Goal: Contribute content: Contribute content

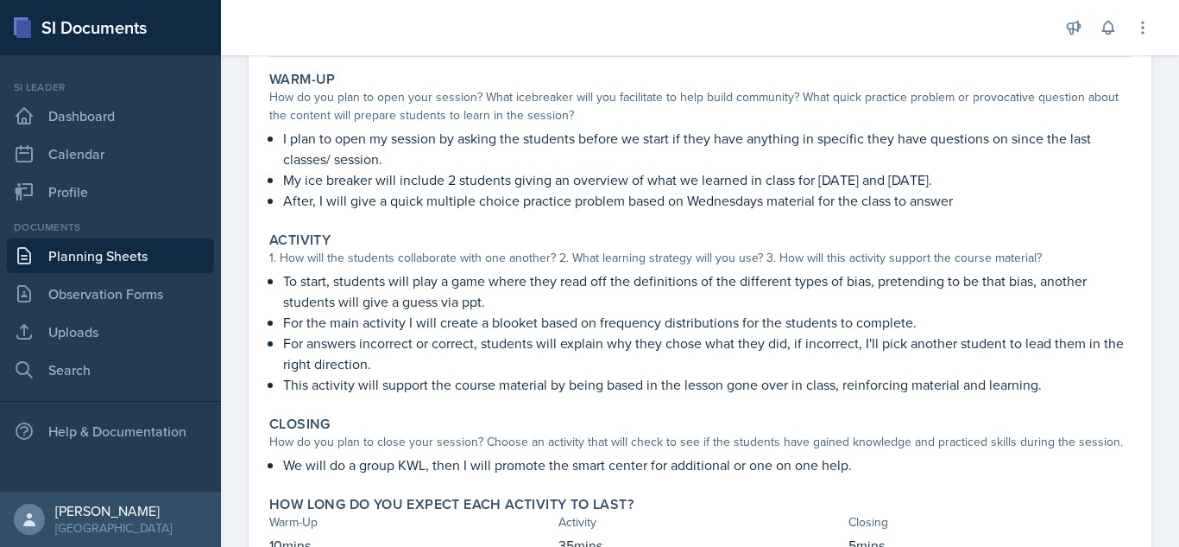
scroll to position [147, 0]
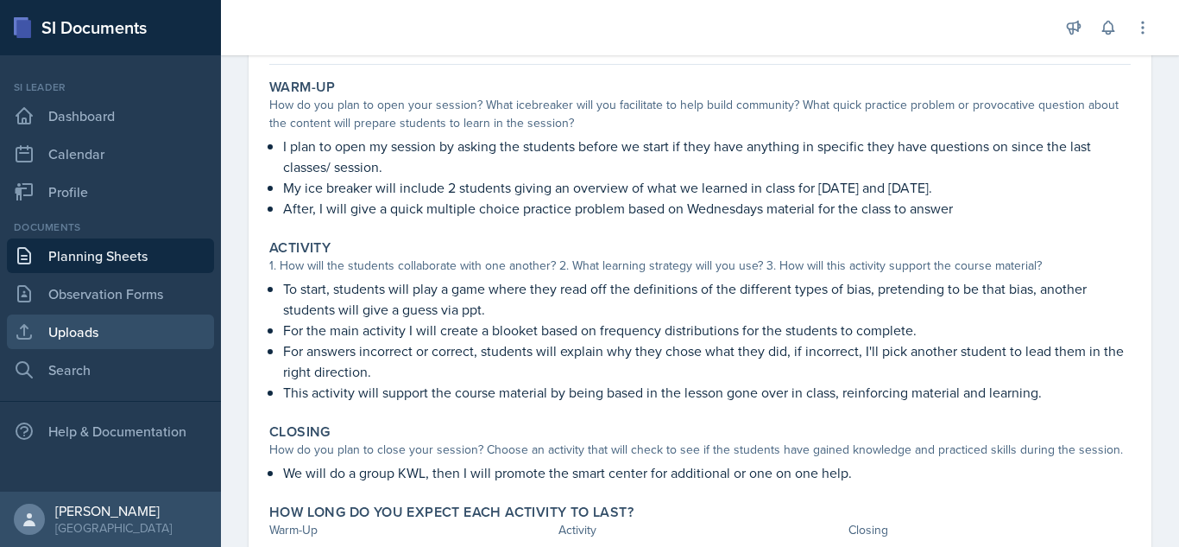
click at [10, 334] on link "Uploads" at bounding box center [110, 331] width 207 height 35
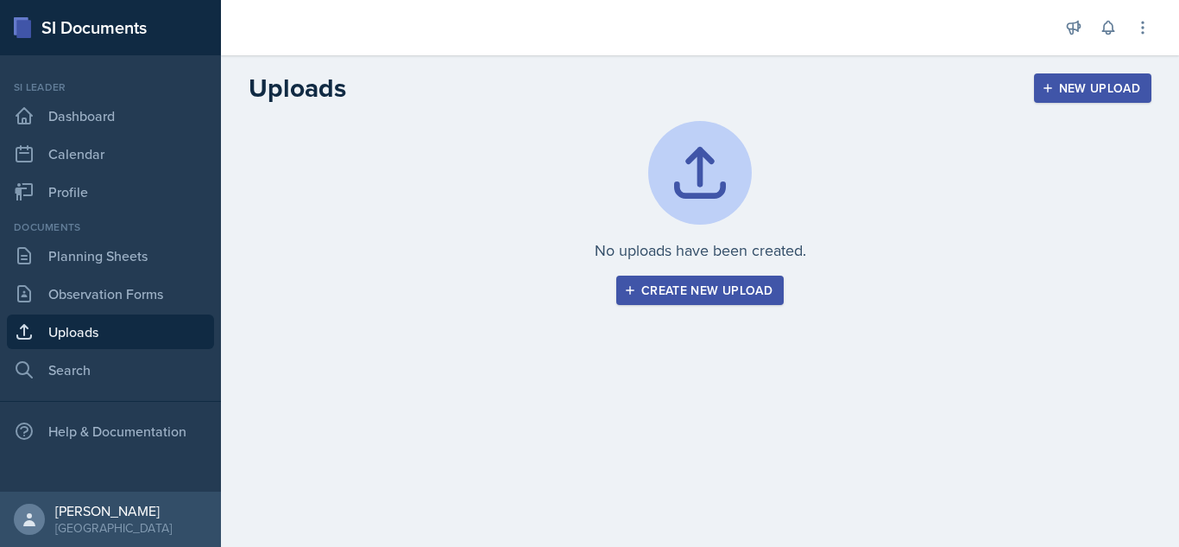
click at [704, 301] on button "Create new upload" at bounding box center [700, 289] width 168 height 29
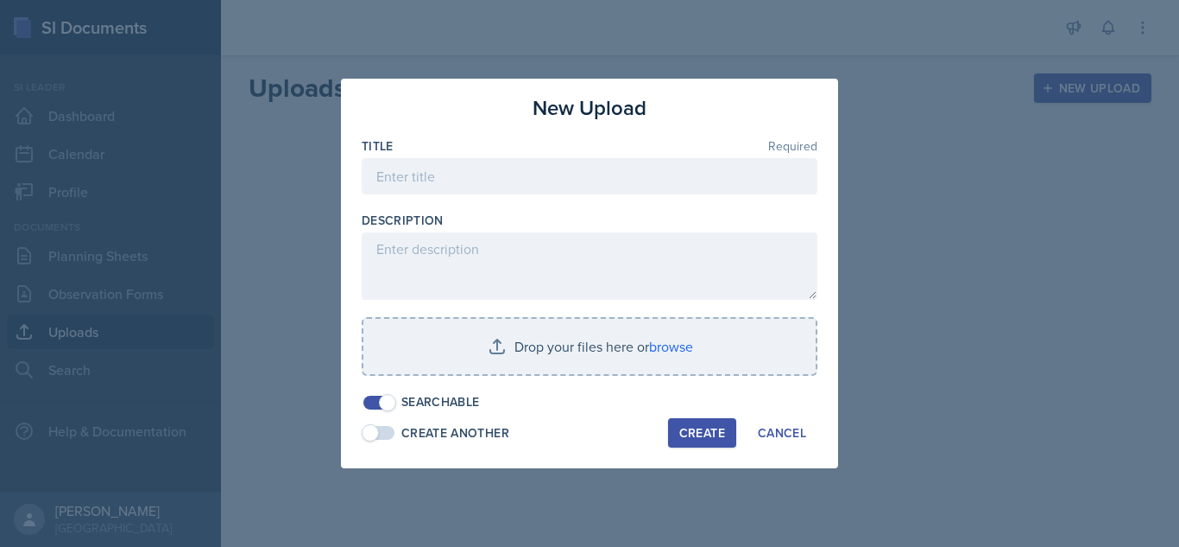
click at [789, 413] on div "New Upload Title Required Description Drop your files here or browse Searchable…" at bounding box center [589, 273] width 497 height 389
click at [794, 428] on div "Cancel" at bounding box center [782, 433] width 48 height 14
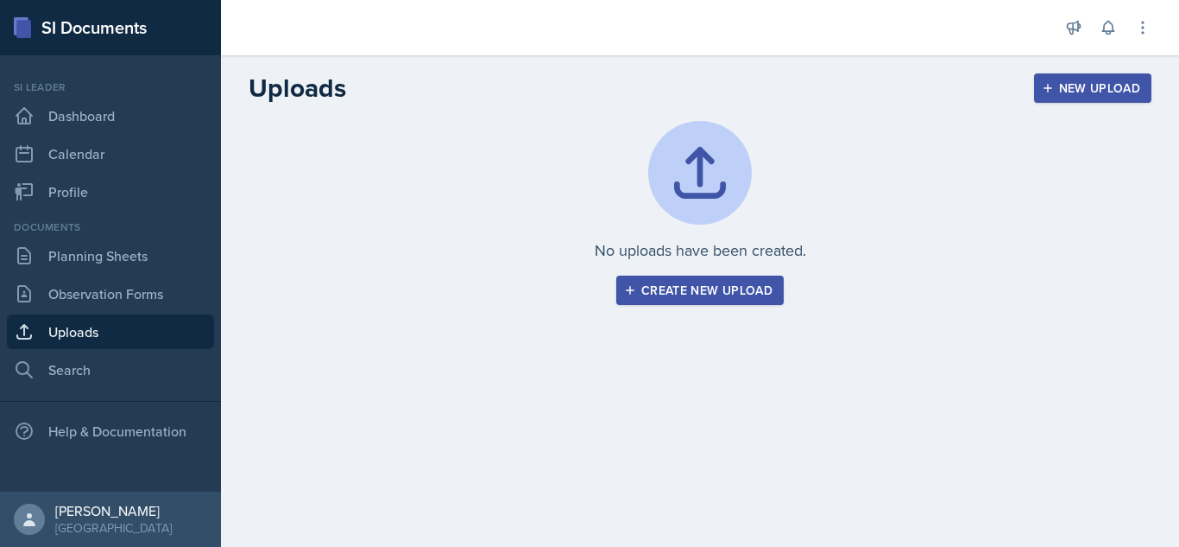
click at [1083, 77] on button "New Upload" at bounding box center [1093, 87] width 118 height 29
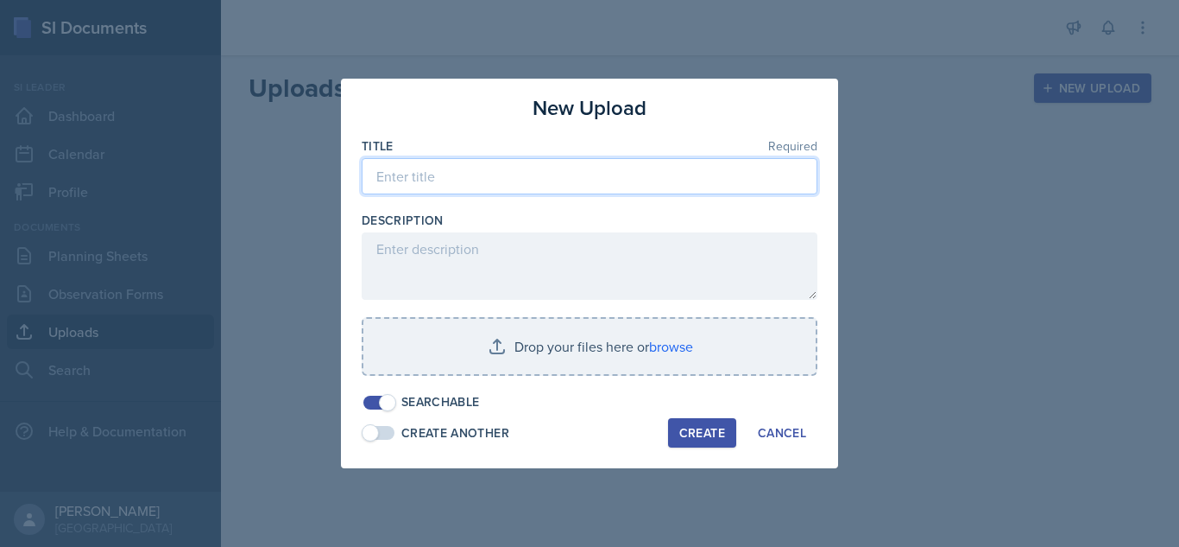
click at [478, 172] on input at bounding box center [590, 176] width 456 height 36
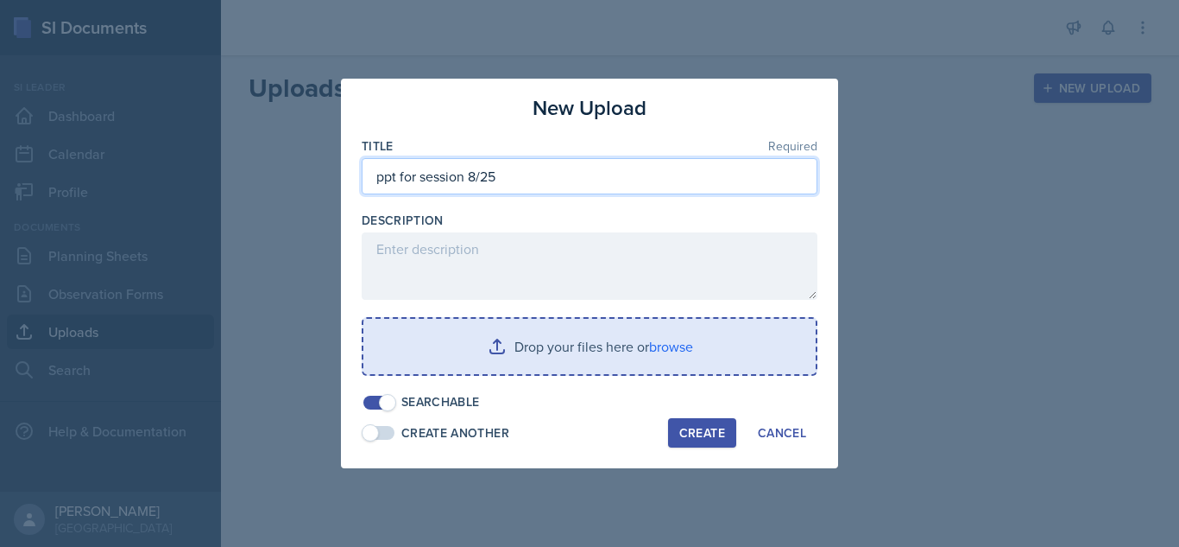
type input "ppt for session 8/25"
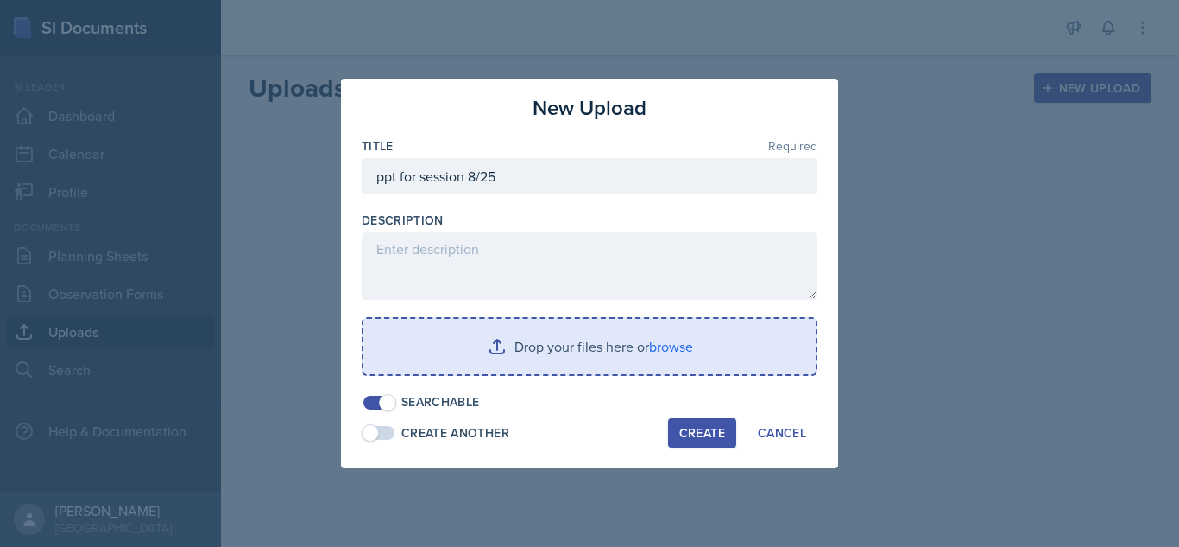
click at [507, 336] on input "file" at bounding box center [590, 346] width 452 height 55
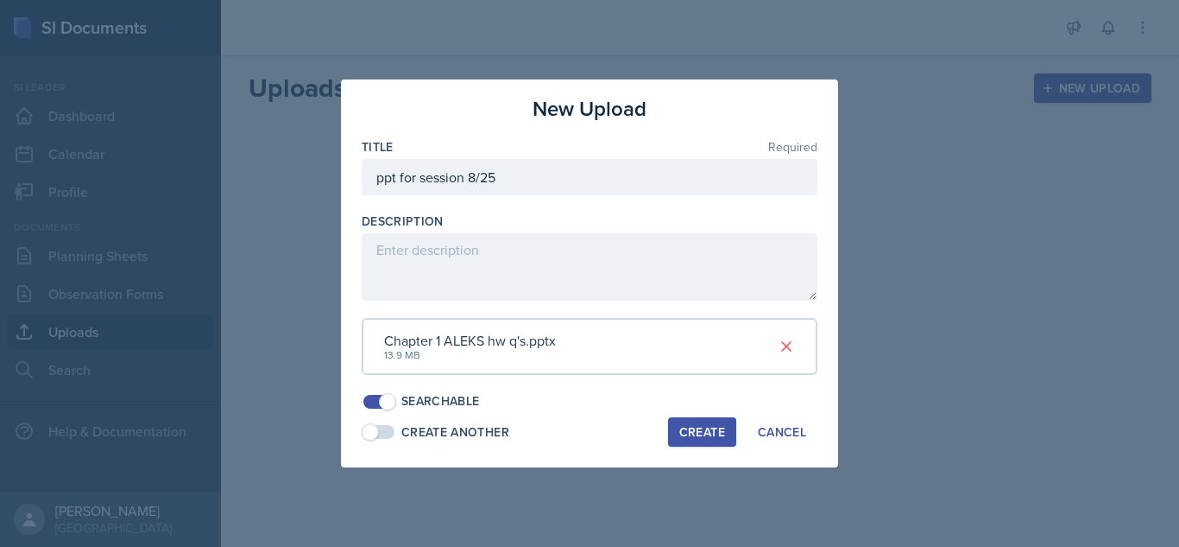
click at [698, 439] on div "Create" at bounding box center [703, 432] width 46 height 14
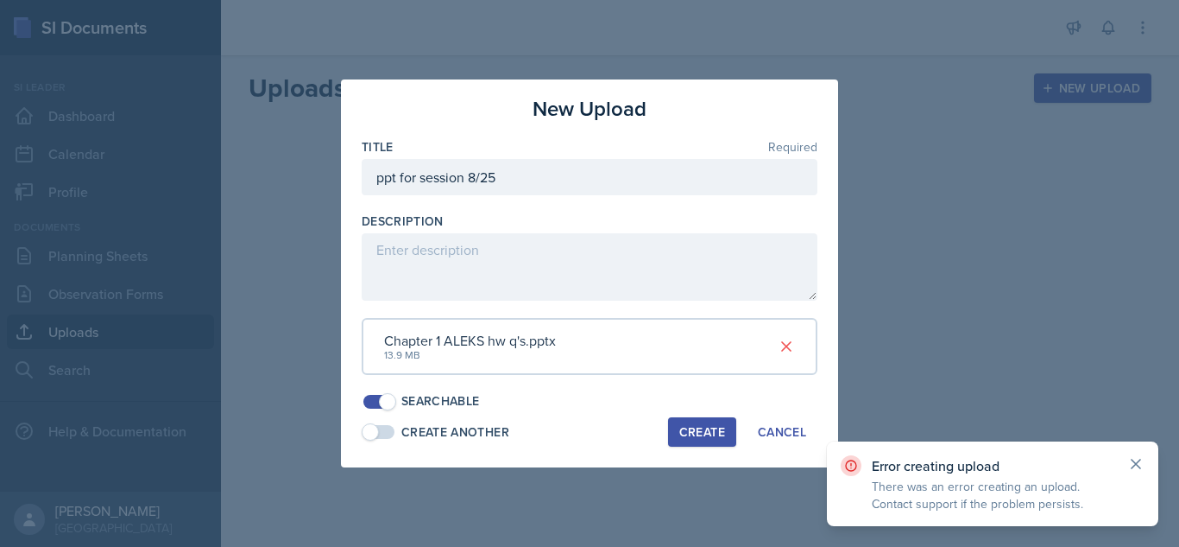
click at [1137, 467] on icon at bounding box center [1136, 463] width 17 height 17
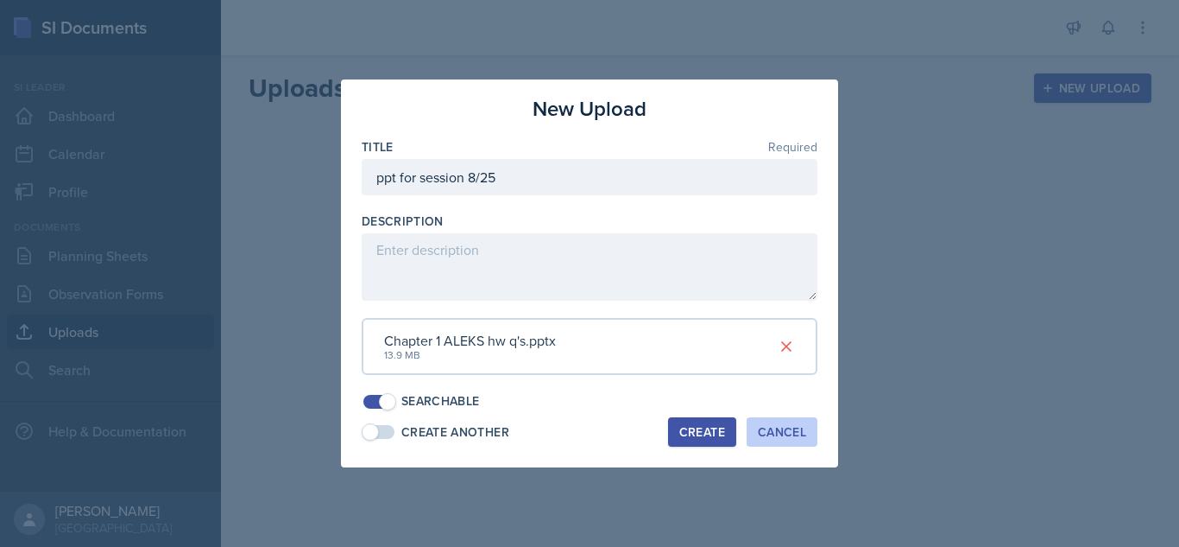
click at [790, 445] on button "Cancel" at bounding box center [782, 431] width 71 height 29
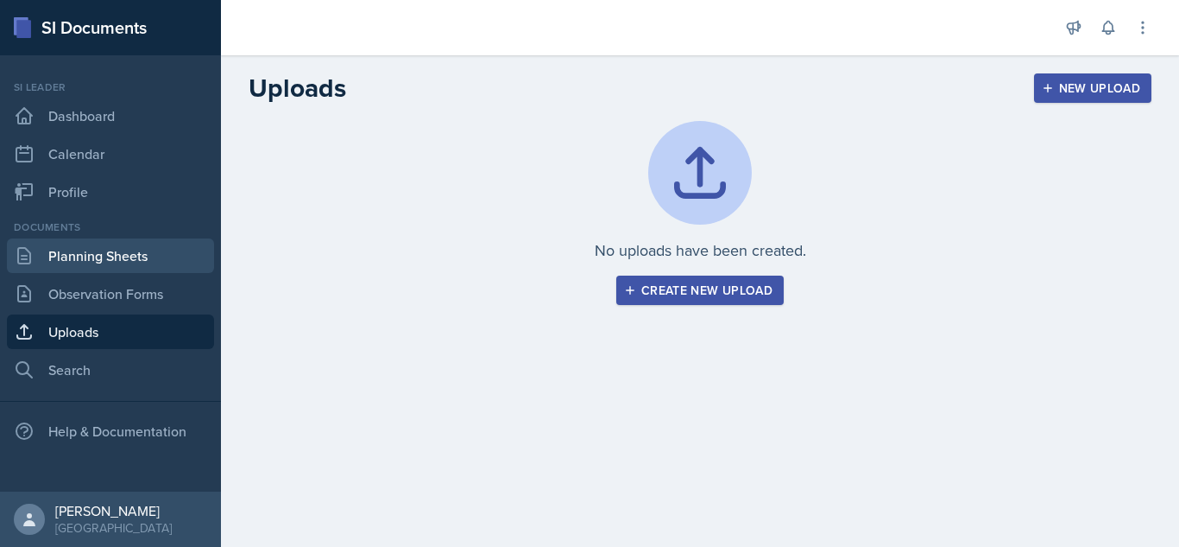
click at [62, 260] on link "Planning Sheets" at bounding box center [110, 255] width 207 height 35
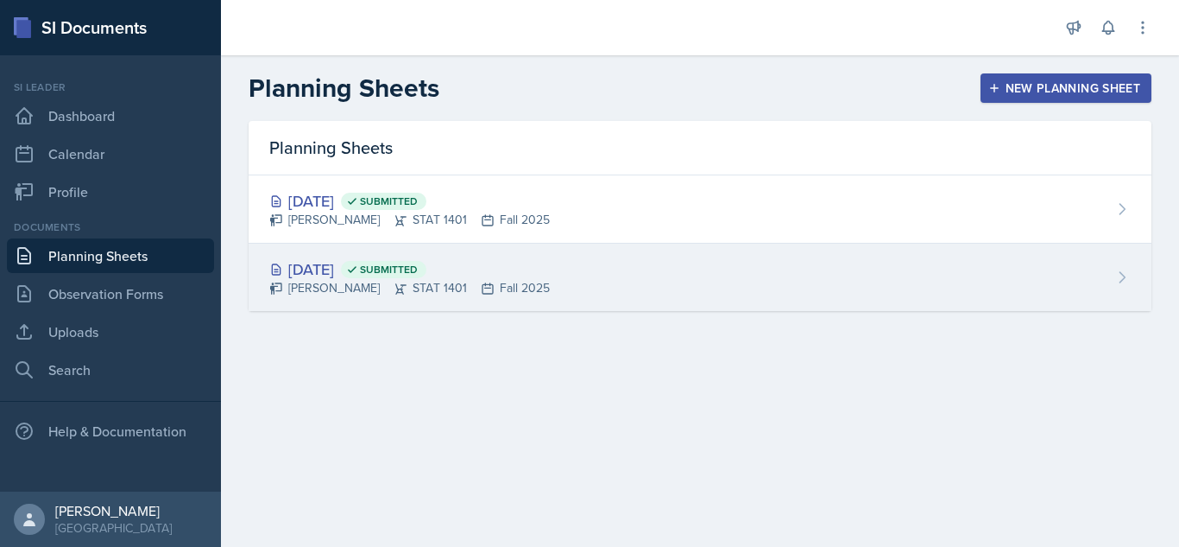
click at [724, 298] on div "[DATE] Submitted [PERSON_NAME] STAT 1401 Fall 2025" at bounding box center [700, 276] width 903 height 67
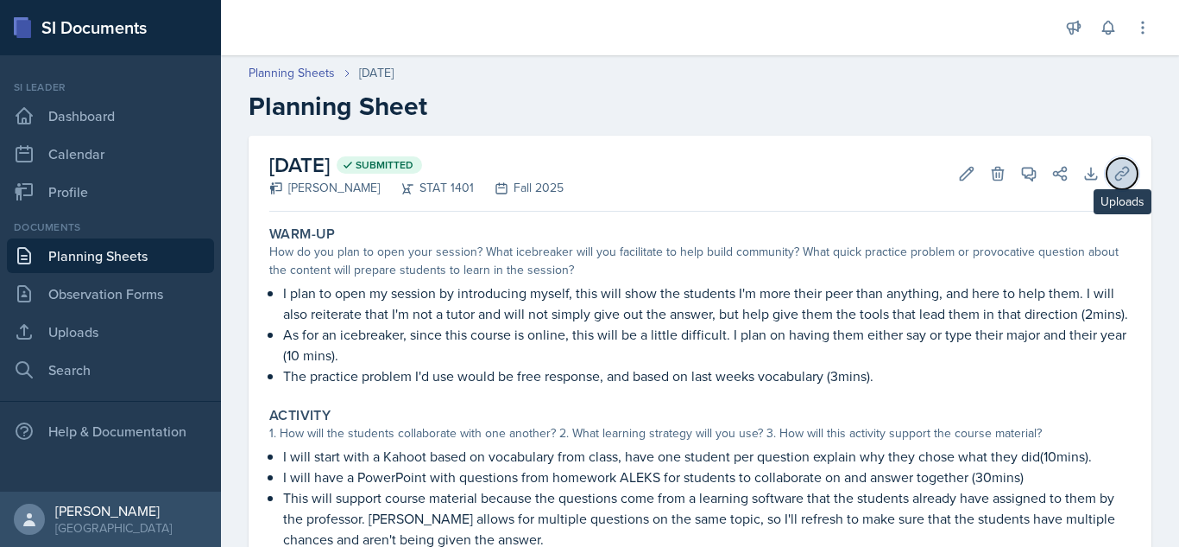
click at [1121, 177] on icon at bounding box center [1122, 173] width 17 height 17
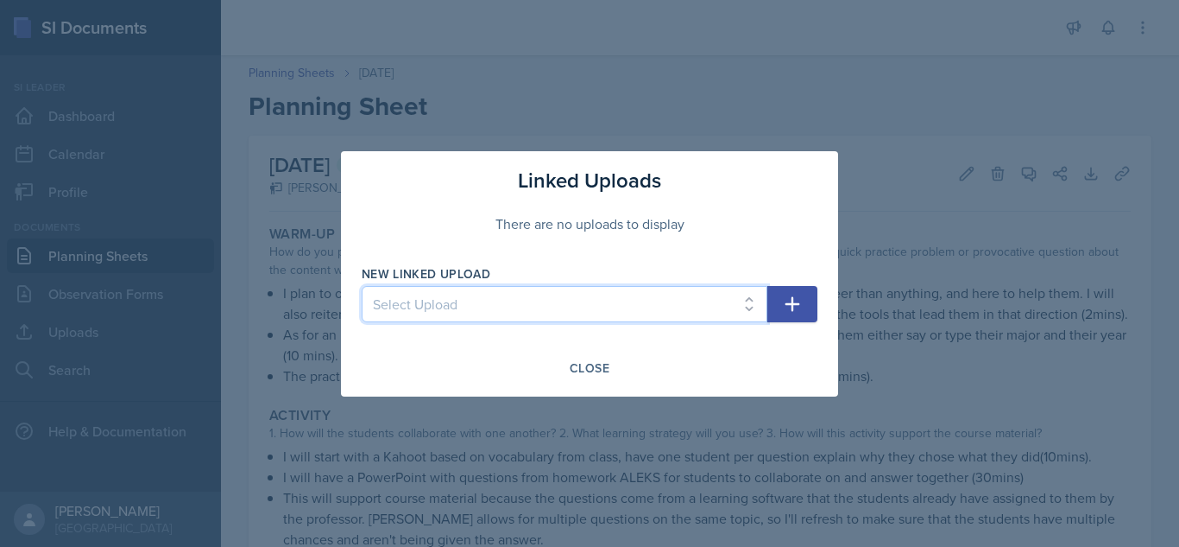
click at [570, 310] on select "Select Upload [PERSON_NAME] and ppt for 8/25 session ppt for session 8/25 ppt f…" at bounding box center [565, 304] width 406 height 36
select select "d7c4319f-4246-4fbb-97d9-5a38e0a31538"
click at [362, 286] on select "Select Upload [PERSON_NAME] and ppt for 8/25 session ppt for session 8/25 ppt f…" at bounding box center [565, 304] width 406 height 36
click at [794, 300] on icon "button" at bounding box center [793, 303] width 15 height 15
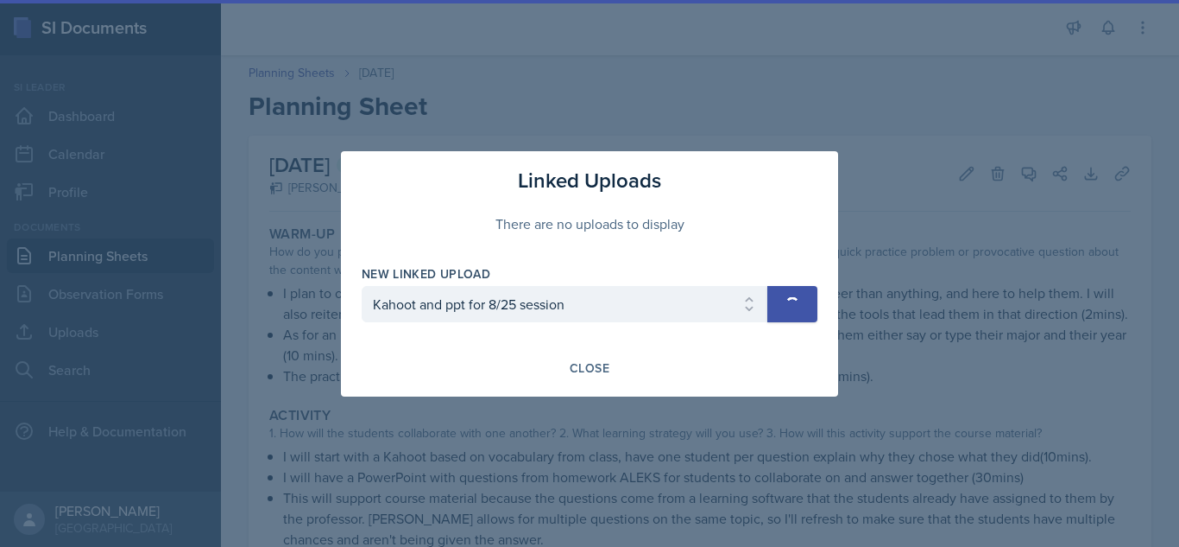
select select
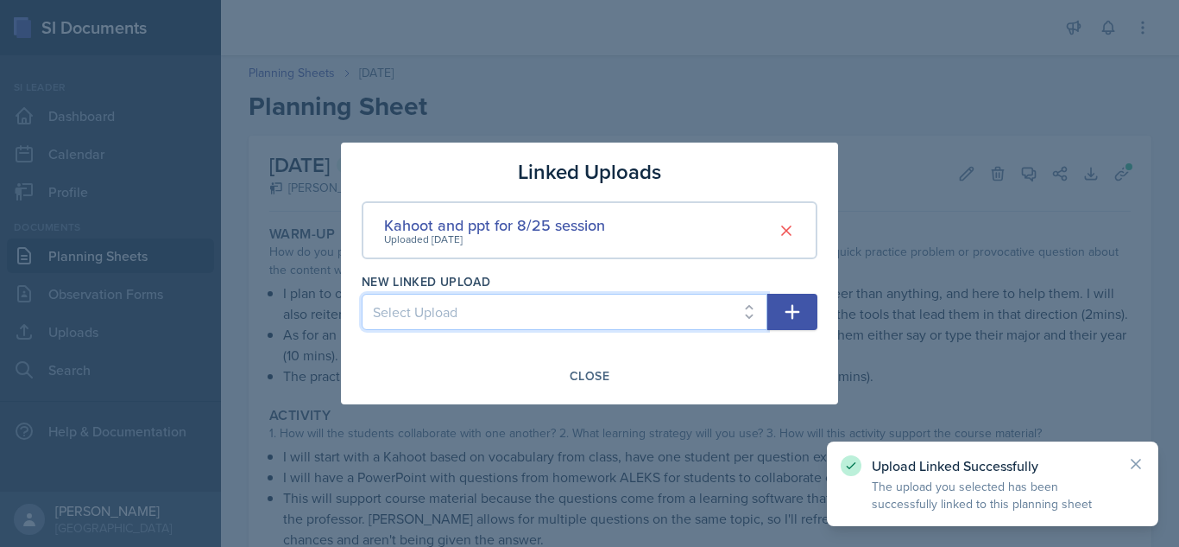
click at [652, 318] on select "Select Upload ppt for session 8/25 ppt for session 8/25 ppt for session 8/25 pp…" at bounding box center [565, 312] width 406 height 36
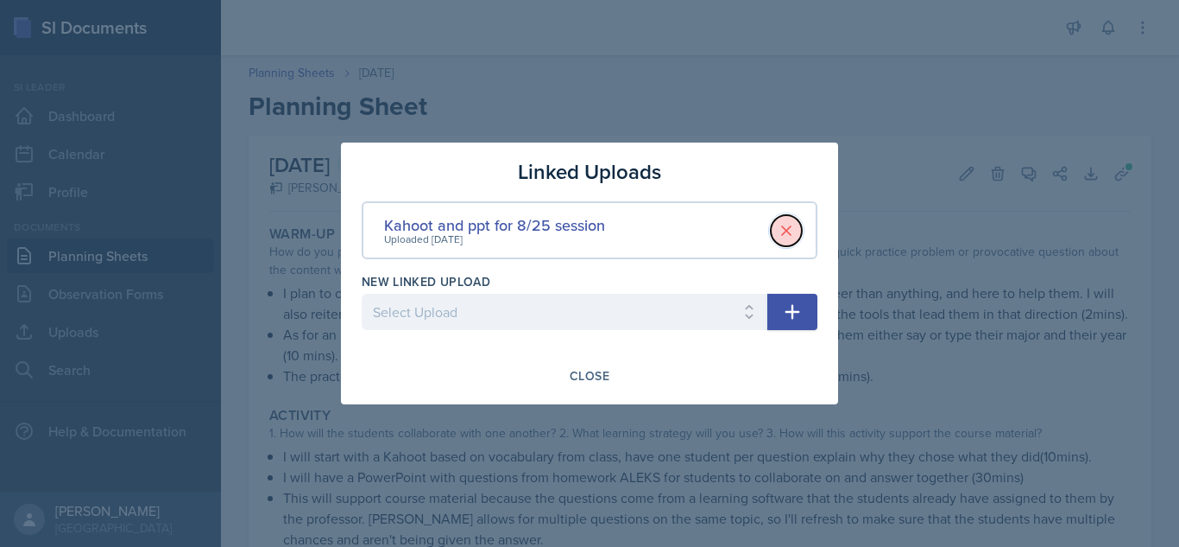
click at [785, 241] on button at bounding box center [786, 230] width 31 height 31
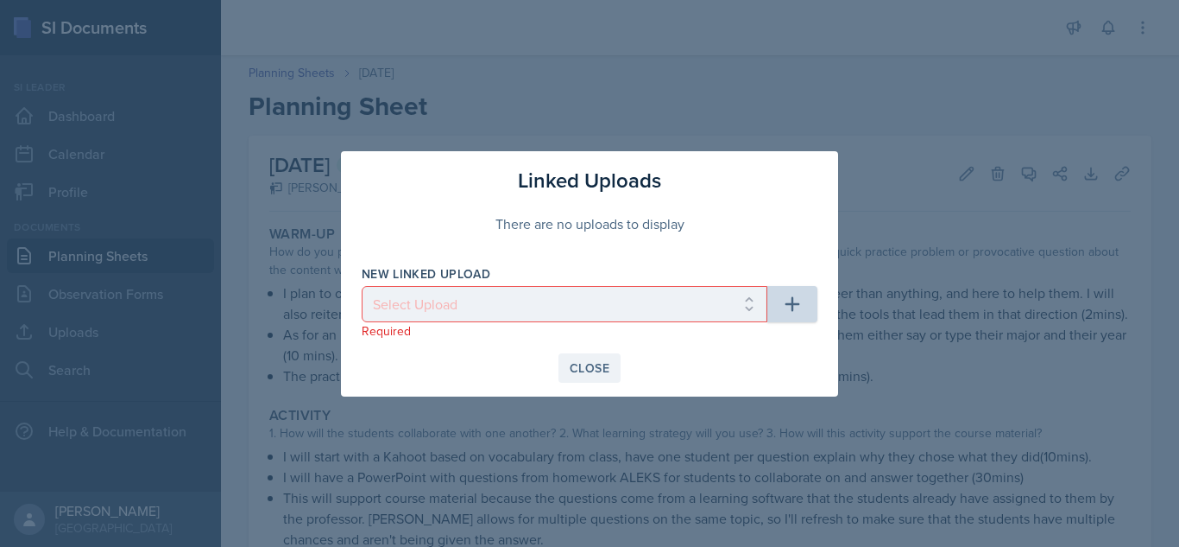
click at [571, 363] on div "Close" at bounding box center [590, 368] width 40 height 14
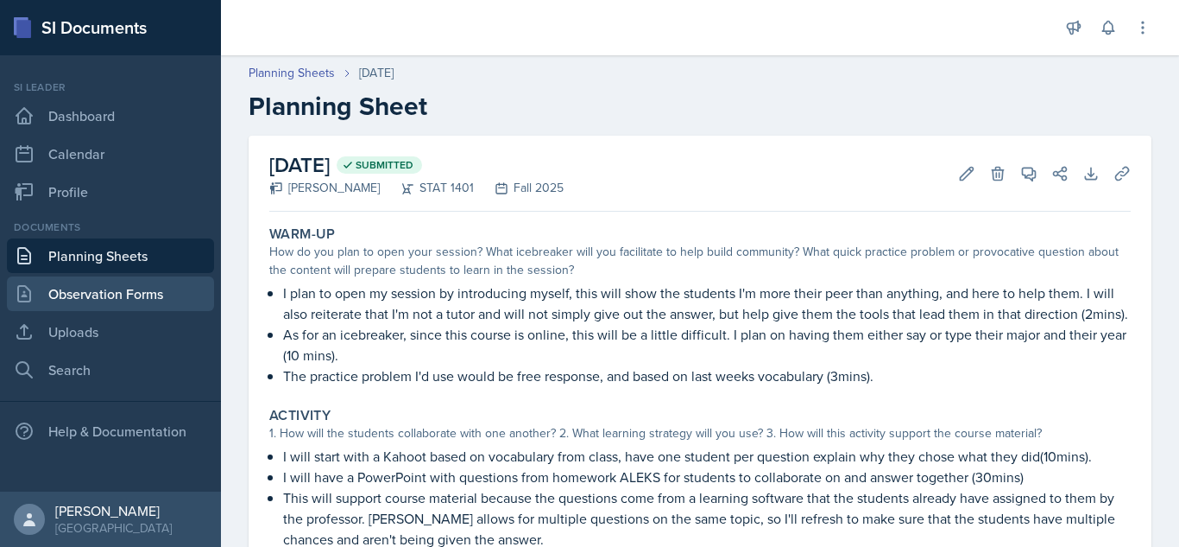
click at [144, 303] on link "Observation Forms" at bounding box center [110, 293] width 207 height 35
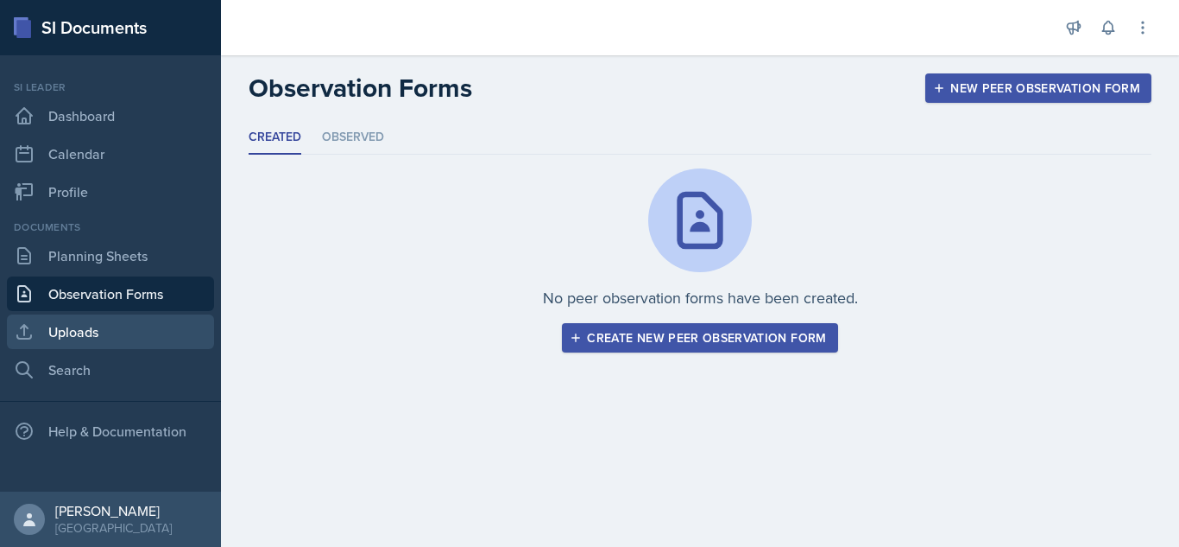
click at [117, 320] on link "Uploads" at bounding box center [110, 331] width 207 height 35
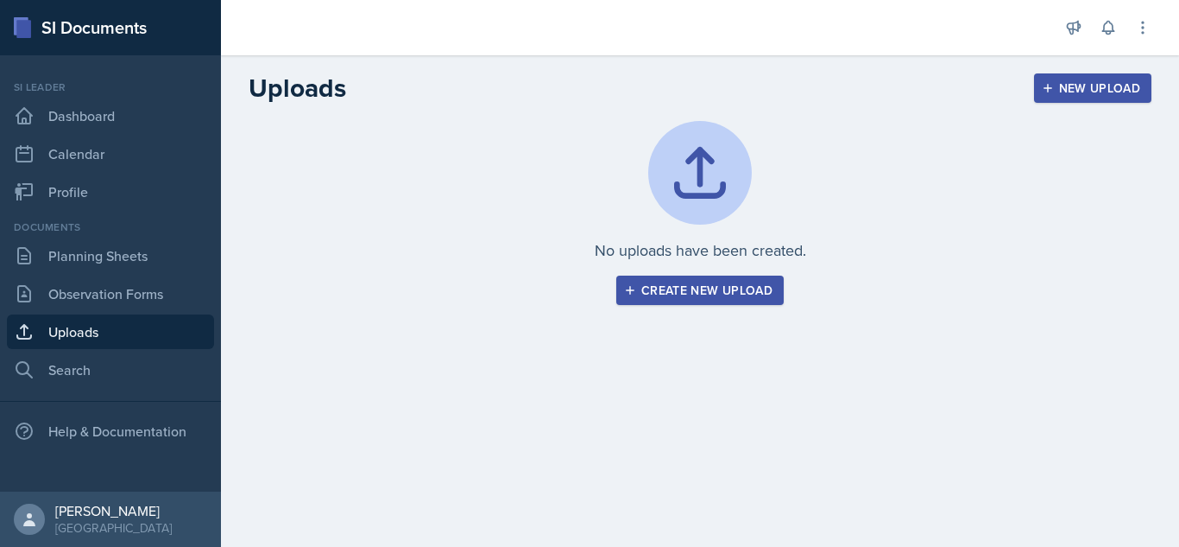
click at [649, 288] on div "Create new upload" at bounding box center [700, 290] width 145 height 14
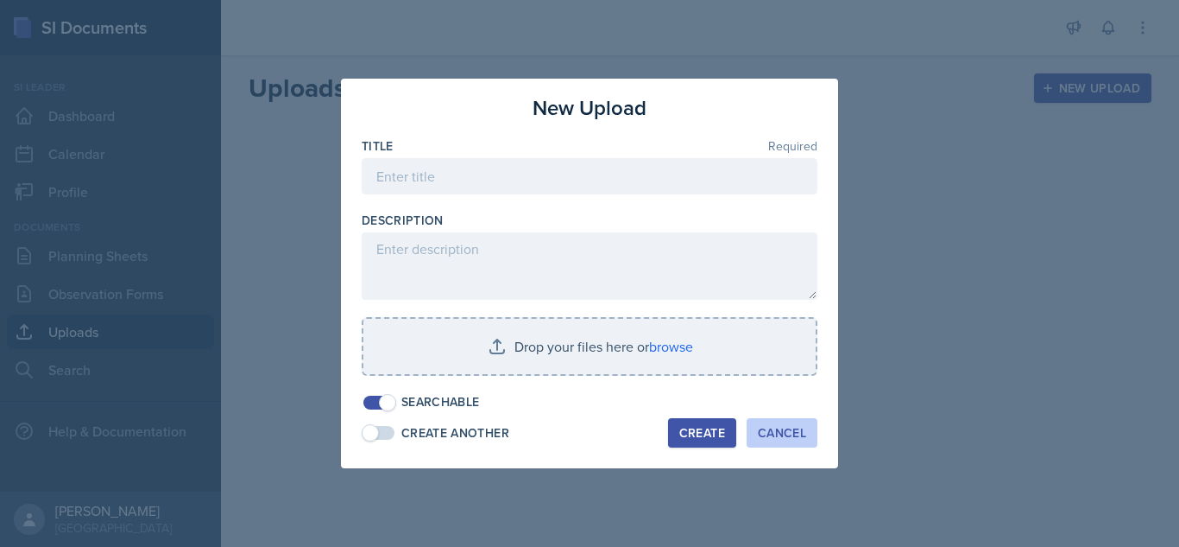
click at [783, 426] on div "Cancel" at bounding box center [782, 433] width 48 height 14
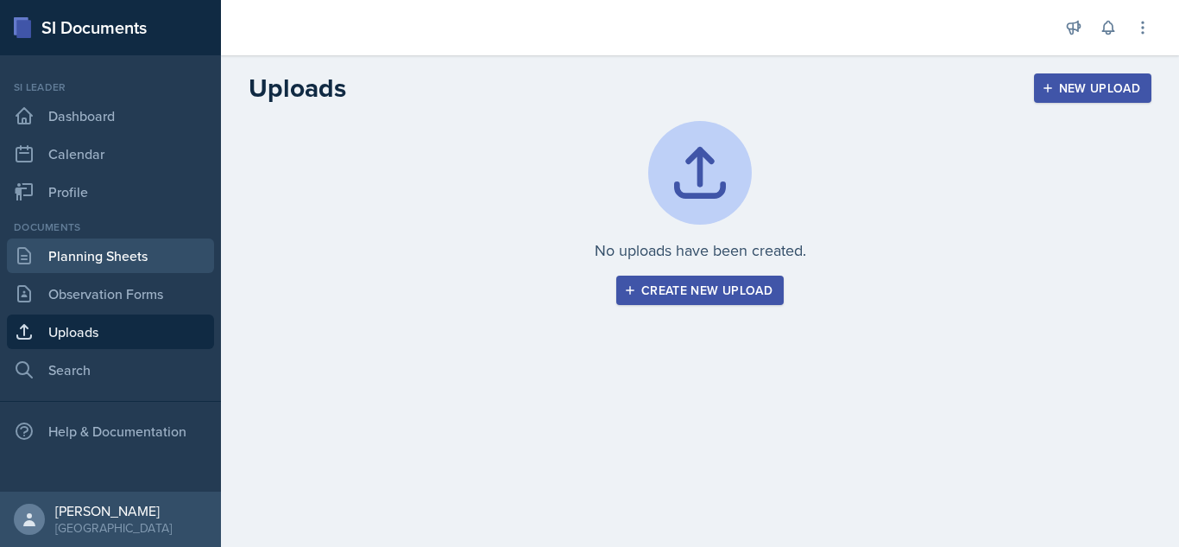
click at [117, 262] on link "Planning Sheets" at bounding box center [110, 255] width 207 height 35
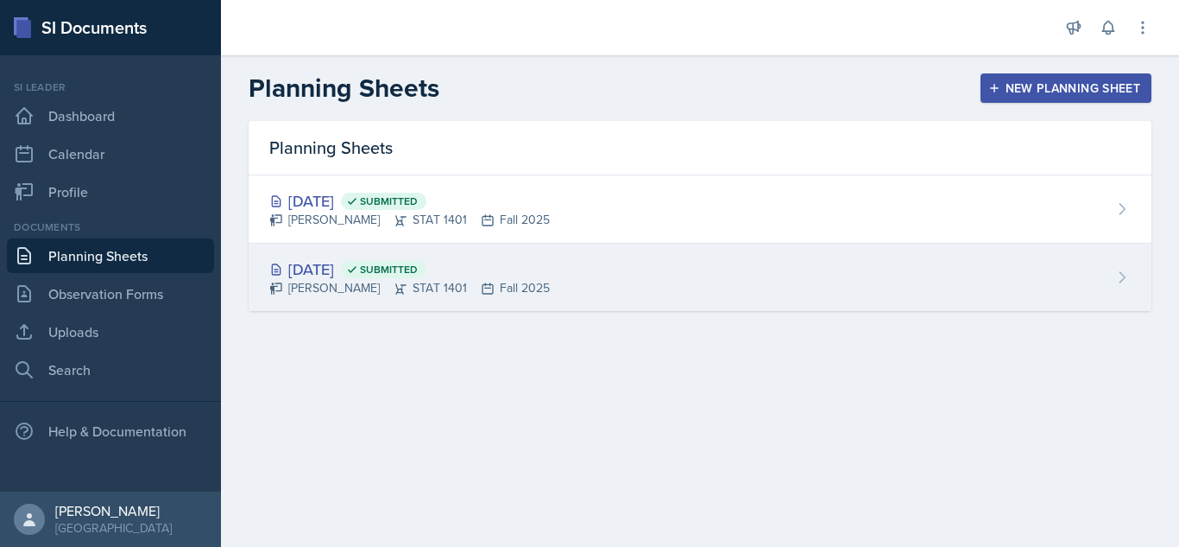
click at [613, 272] on div "[DATE] Submitted [PERSON_NAME] STAT 1401 Fall 2025" at bounding box center [700, 276] width 903 height 67
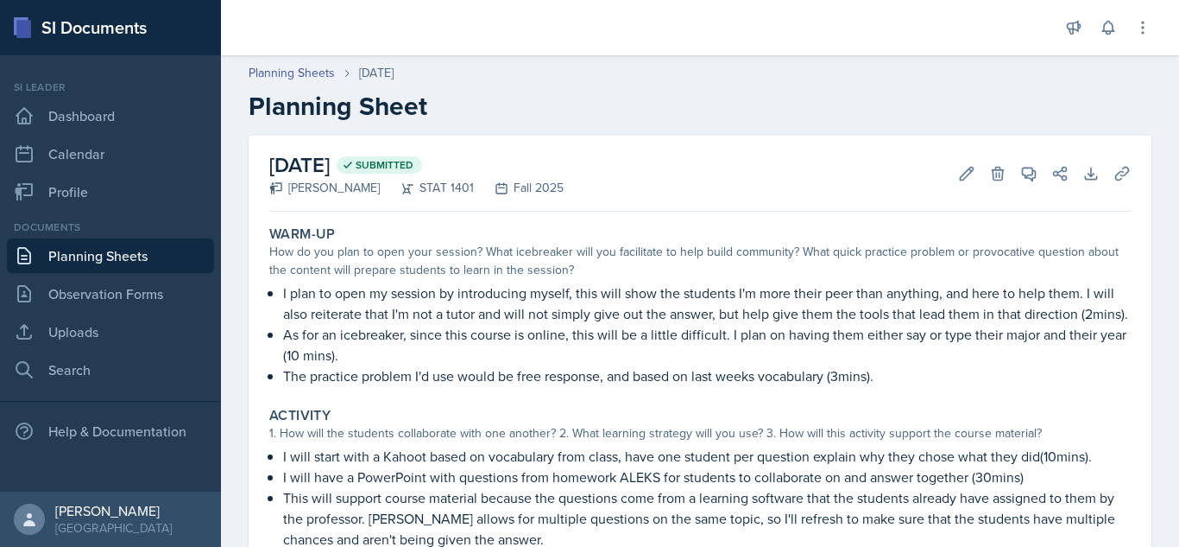
click at [1027, 408] on div "Activity" at bounding box center [700, 415] width 862 height 17
click at [956, 179] on button "Edit" at bounding box center [967, 173] width 31 height 31
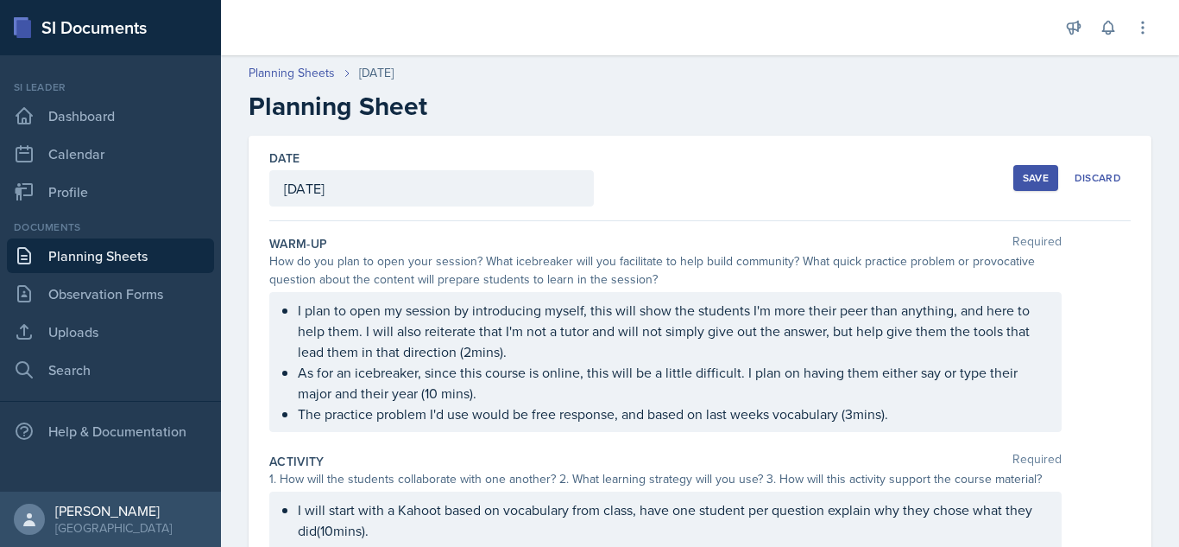
click at [934, 461] on div "Activity Required" at bounding box center [700, 460] width 862 height 17
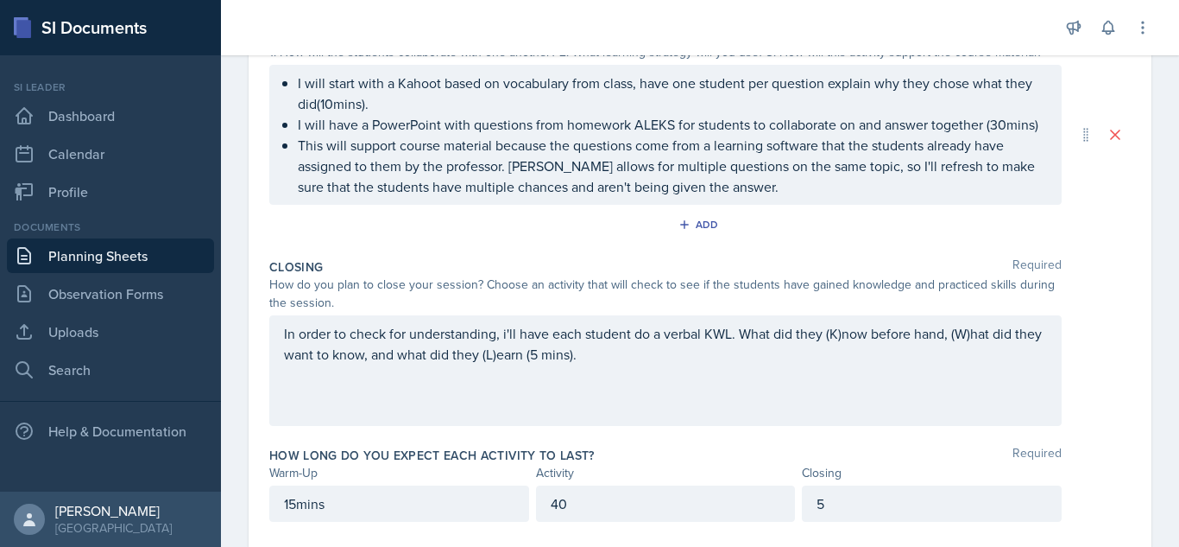
scroll to position [401, 0]
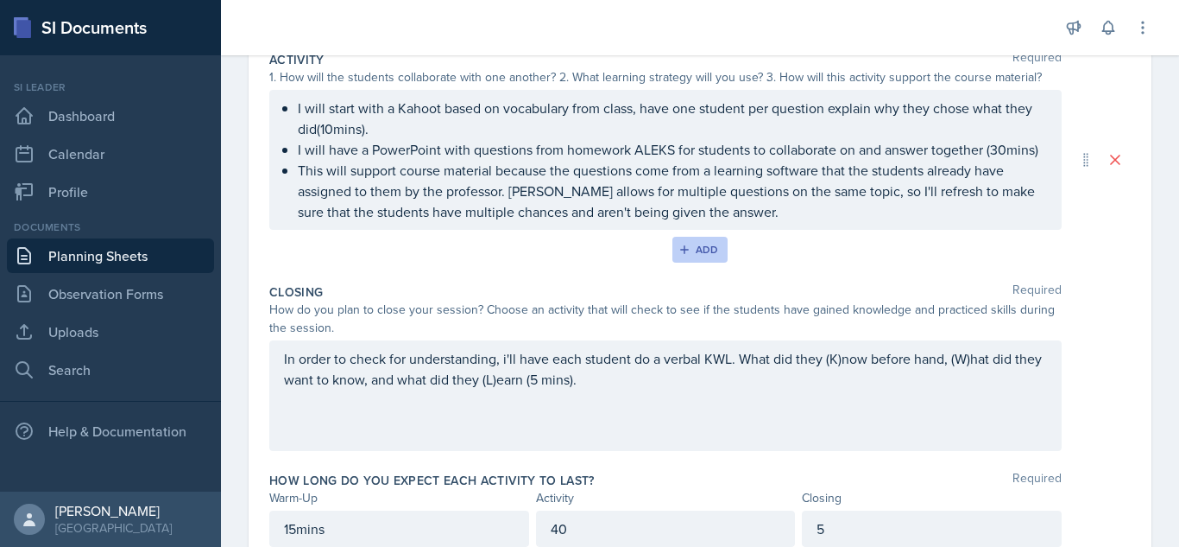
click at [723, 256] on button "Add" at bounding box center [701, 250] width 56 height 26
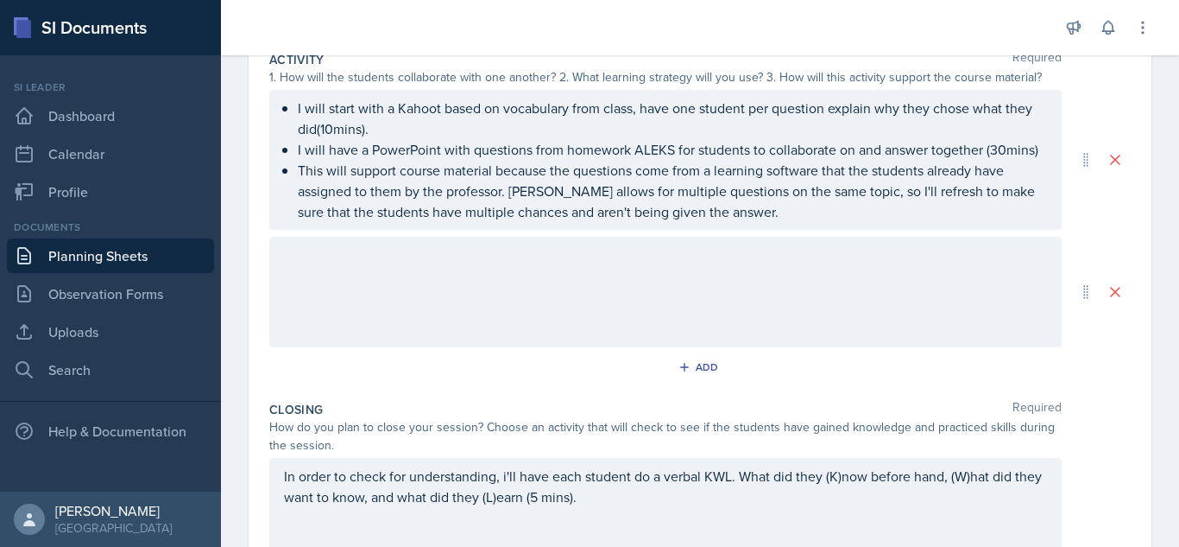
click at [485, 313] on div at bounding box center [665, 292] width 793 height 111
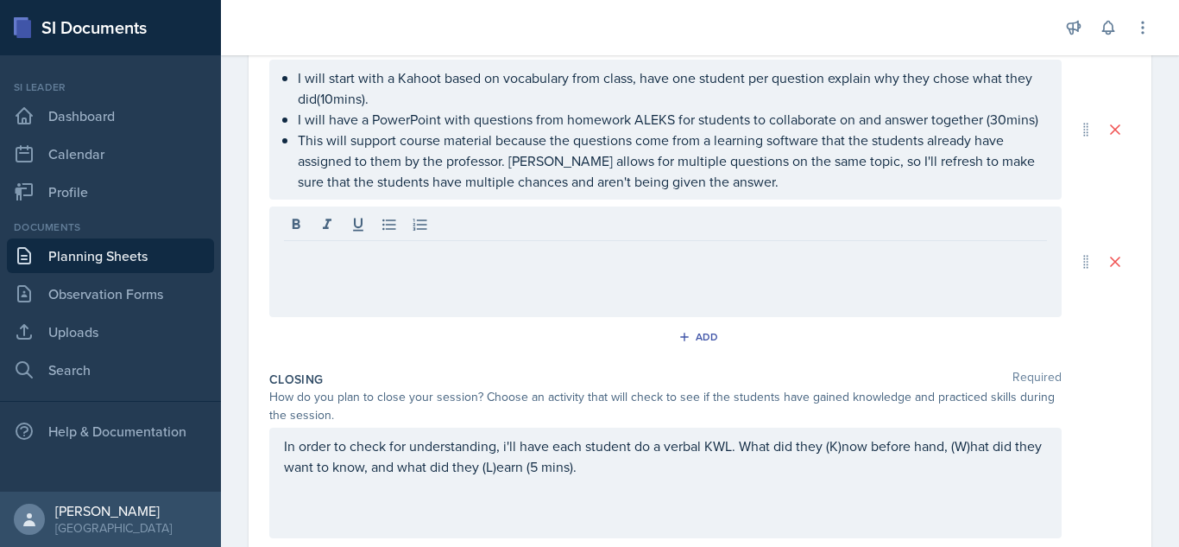
click at [467, 304] on div at bounding box center [665, 261] width 793 height 111
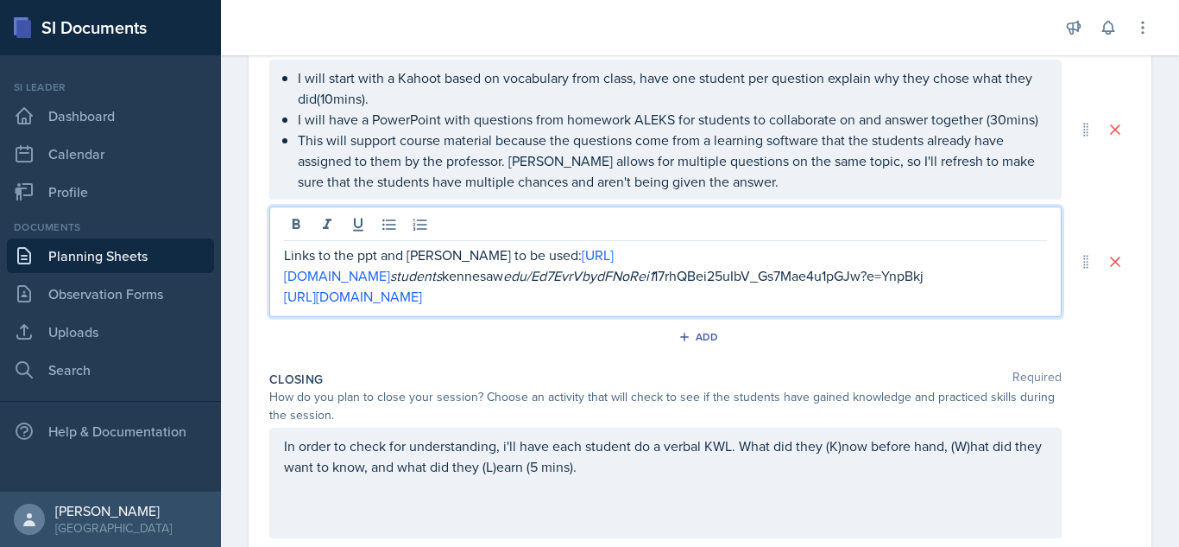
click at [1078, 357] on div "Add" at bounding box center [700, 340] width 862 height 33
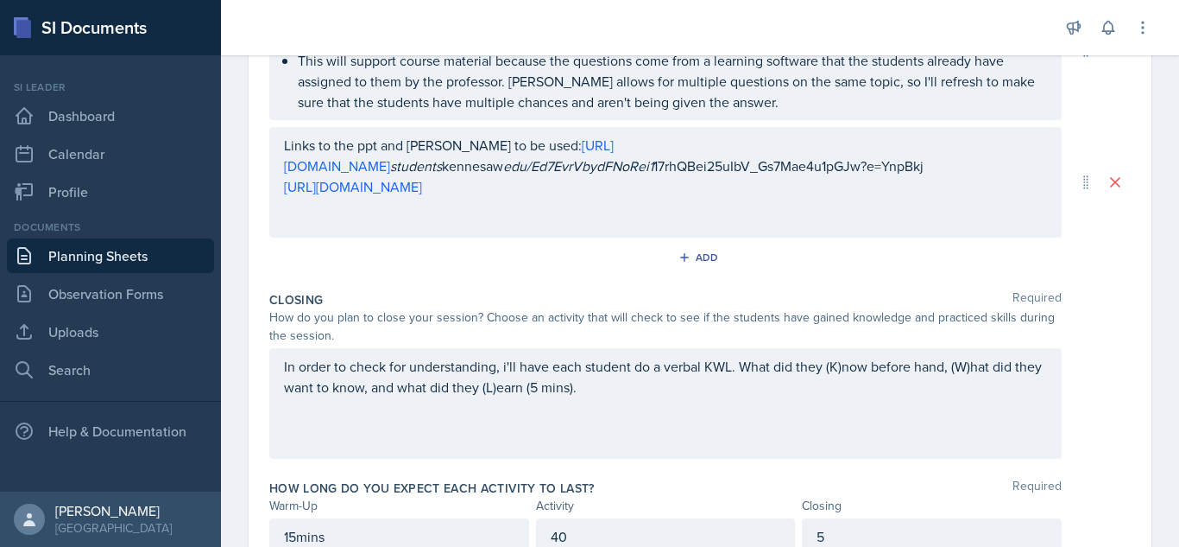
scroll to position [535, 0]
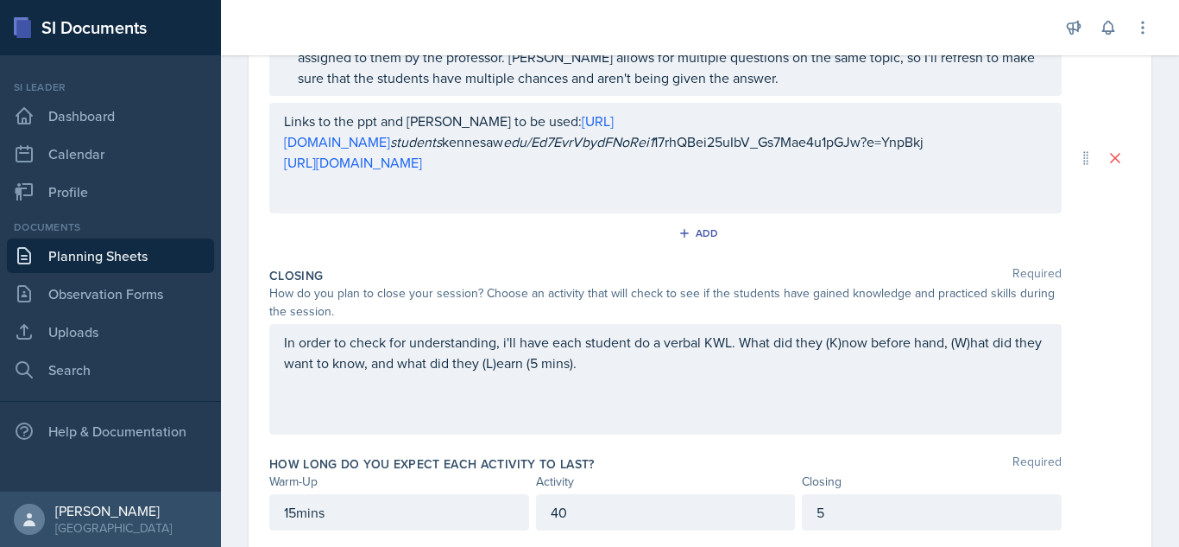
click at [517, 123] on p "Links to the ppt and [PERSON_NAME] to be used: [URL][DOMAIN_NAME] students kenn…" at bounding box center [665, 131] width 763 height 41
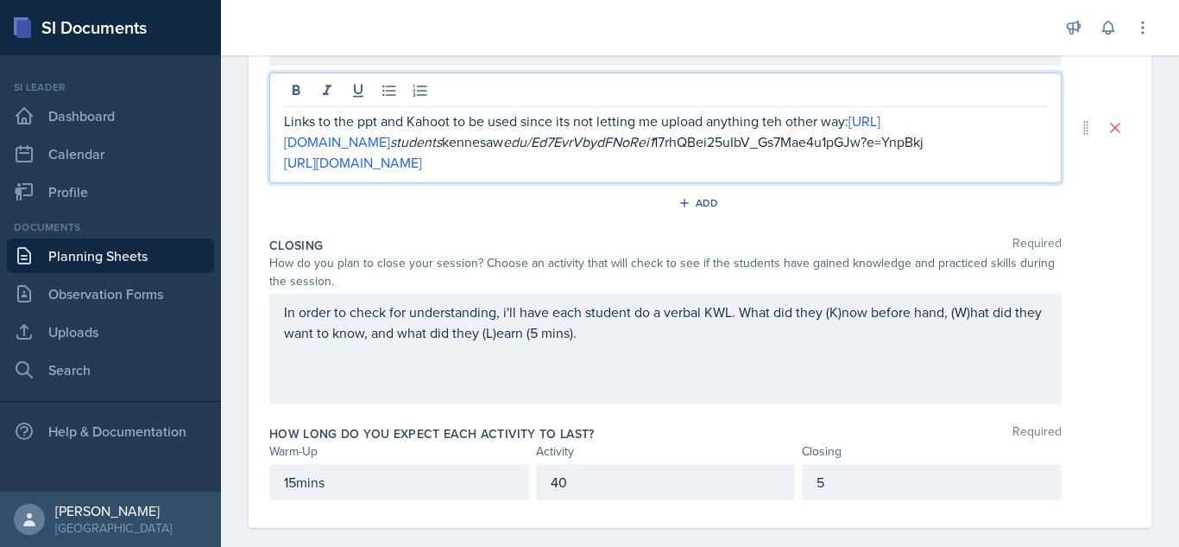
click at [777, 118] on p "Links to the ppt and Kahoot to be used since its not letting me upload anything…" at bounding box center [665, 131] width 763 height 41
click at [773, 123] on p "Links to the ppt and Kahoot to be used since its not letting me upload anything…" at bounding box center [665, 131] width 763 height 41
click at [1078, 223] on div "Add" at bounding box center [700, 206] width 862 height 33
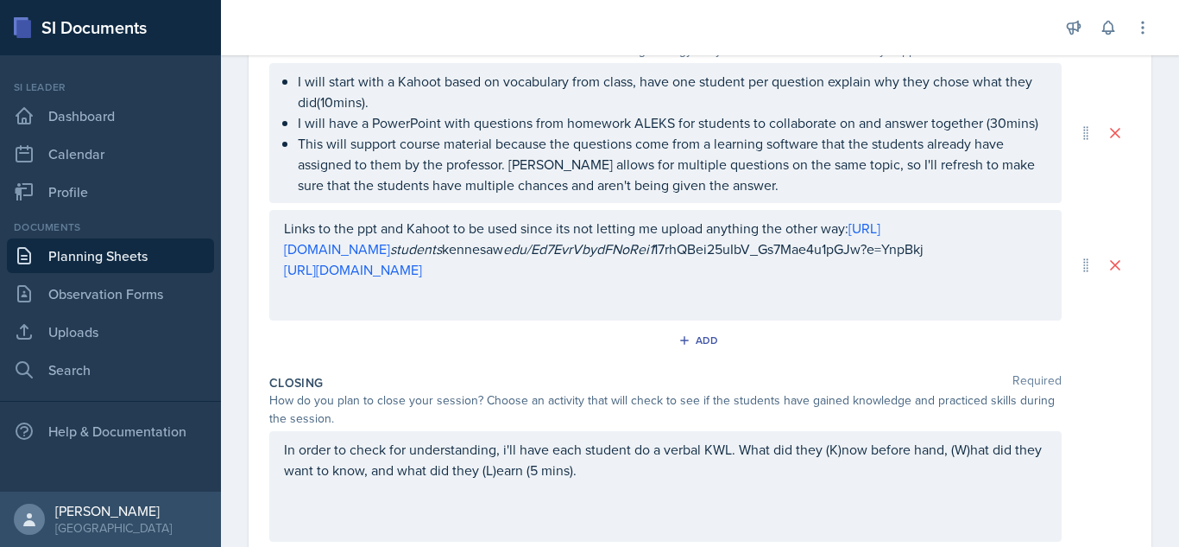
scroll to position [427, 0]
click at [881, 227] on link "[URL][DOMAIN_NAME]" at bounding box center [582, 239] width 597 height 40
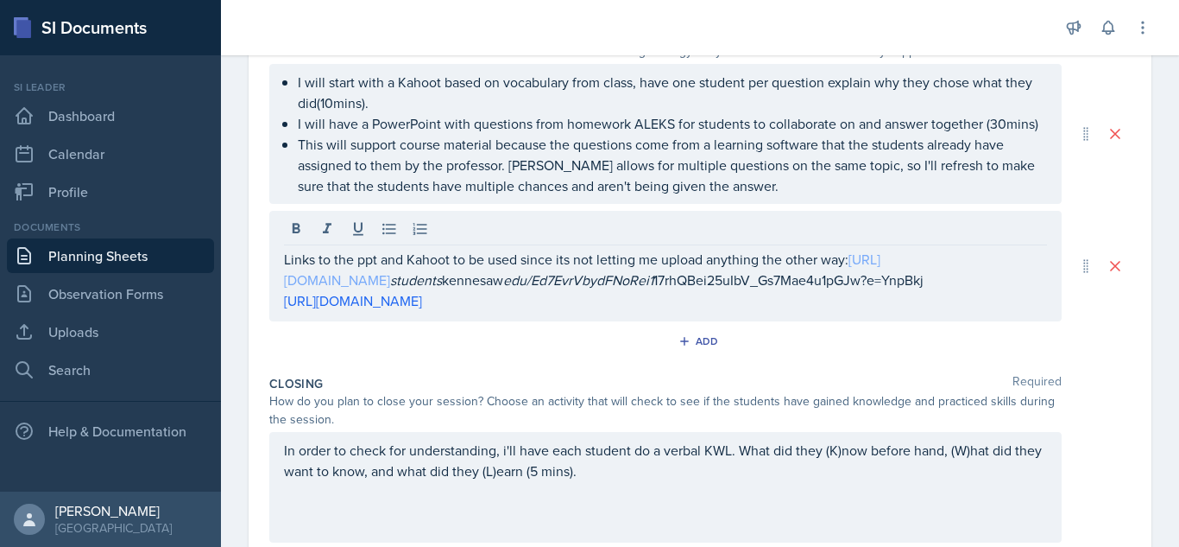
scroll to position [458, 0]
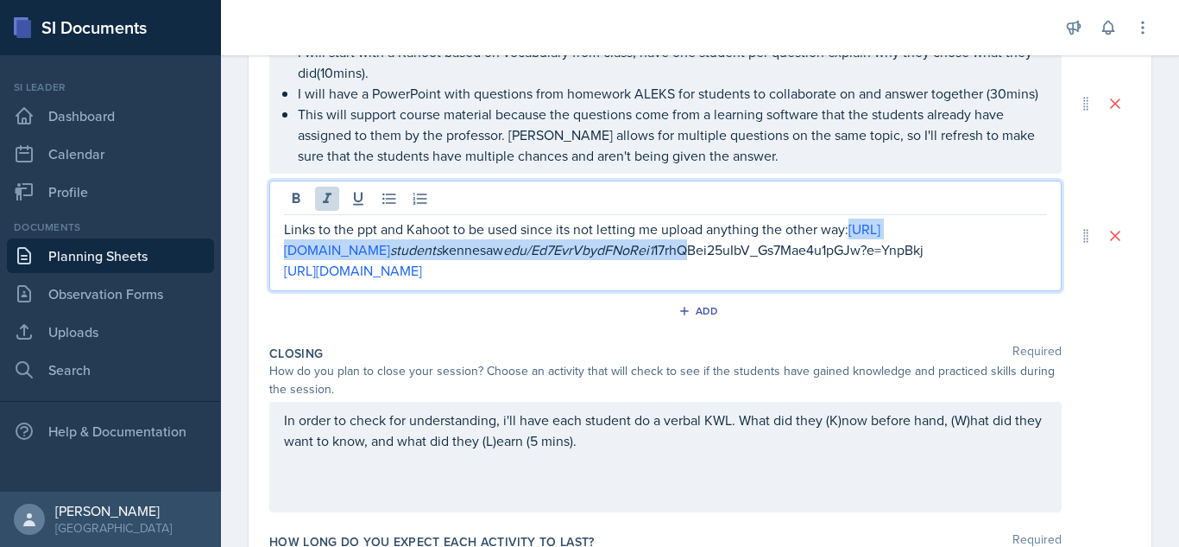
drag, startPoint x: 853, startPoint y: 231, endPoint x: 821, endPoint y: 248, distance: 35.9
click at [821, 248] on p "Links to the ppt and Kahoot to be used since its not letting me upload anything…" at bounding box center [665, 238] width 763 height 41
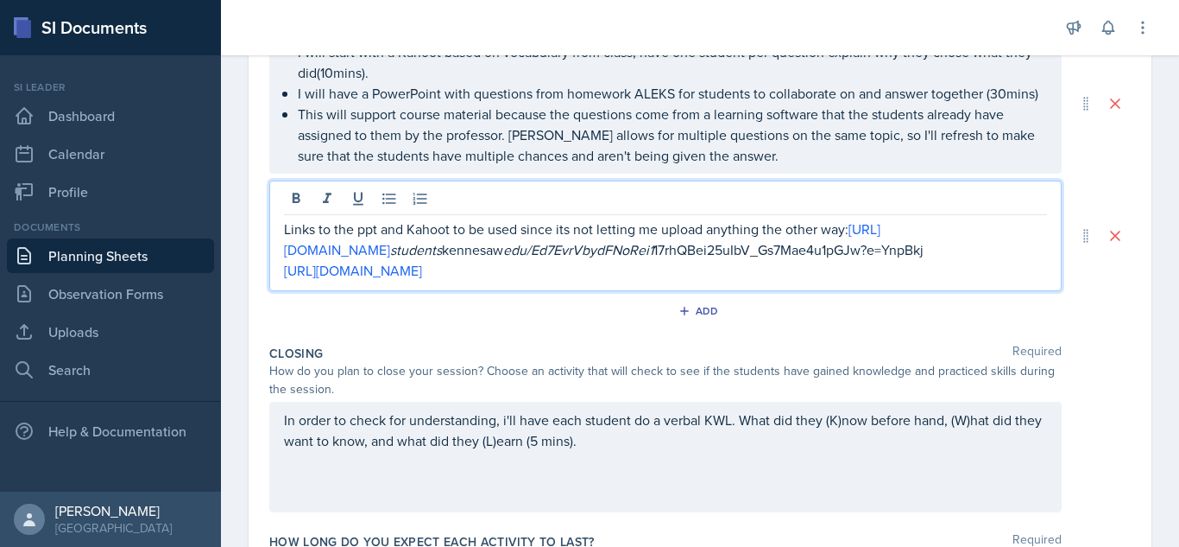
click at [483, 260] on p "Links to the ppt and Kahoot to be used since its not letting me upload anything…" at bounding box center [665, 238] width 763 height 41
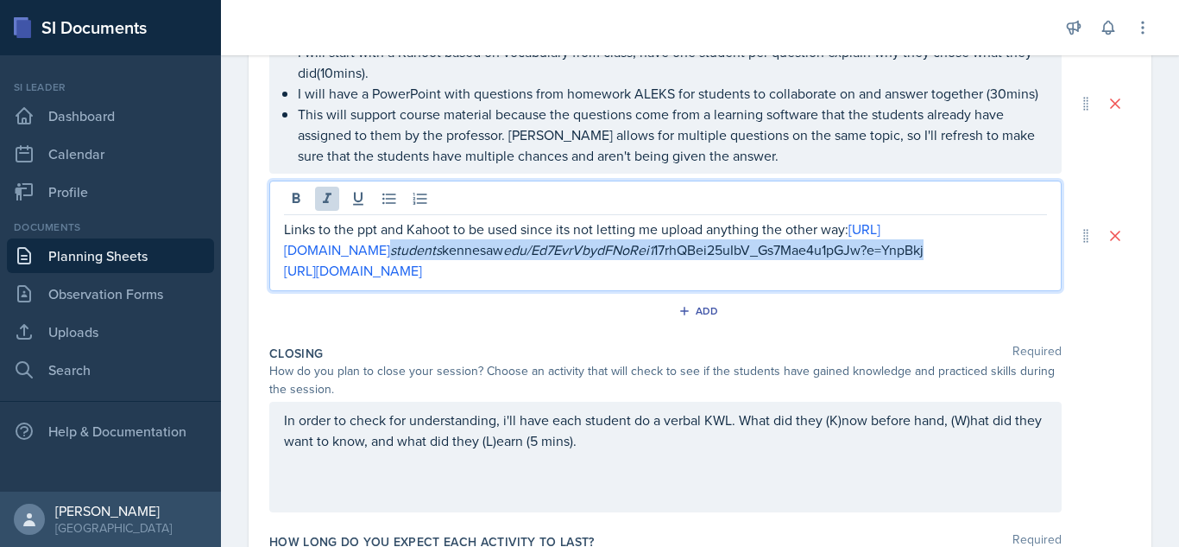
drag, startPoint x: 532, startPoint y: 250, endPoint x: 564, endPoint y: 269, distance: 37.6
click at [564, 260] on p "Links to the ppt and Kahoot to be used since its not letting me upload anything…" at bounding box center [665, 238] width 763 height 41
click at [577, 259] on p "Links to the ppt and Kahoot to be used since its not letting me upload anything…" at bounding box center [665, 238] width 763 height 41
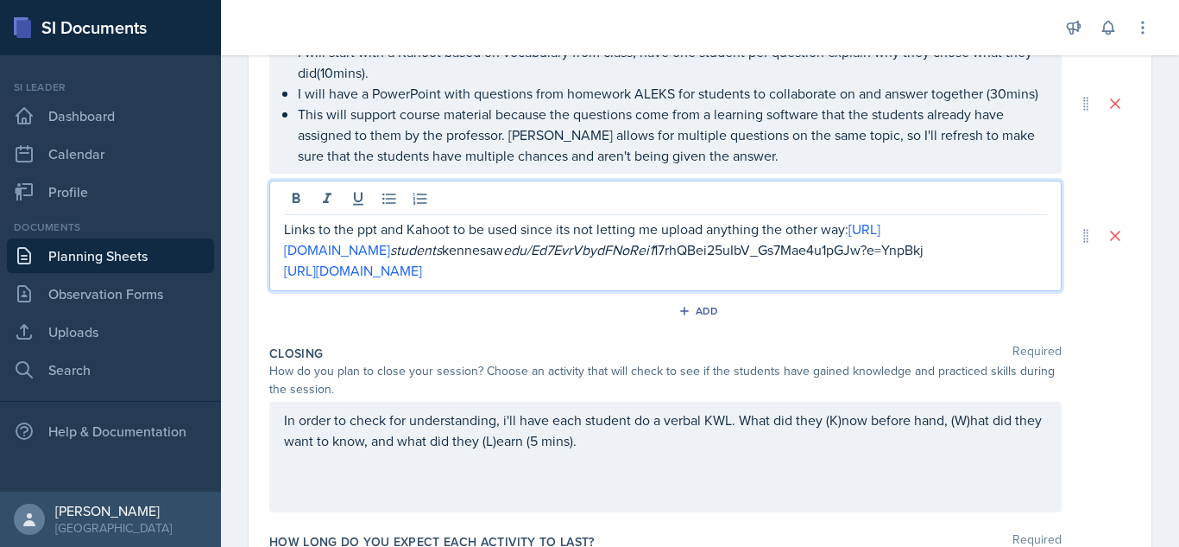
click at [850, 231] on p "Links to the ppt and Kahoot to be used since its not letting me upload anything…" at bounding box center [665, 238] width 763 height 41
drag, startPoint x: 850, startPoint y: 231, endPoint x: 861, endPoint y: 253, distance: 25.1
click at [861, 253] on p "Links to the ppt and Kahoot to be used since its not letting me upload anything…" at bounding box center [665, 238] width 763 height 41
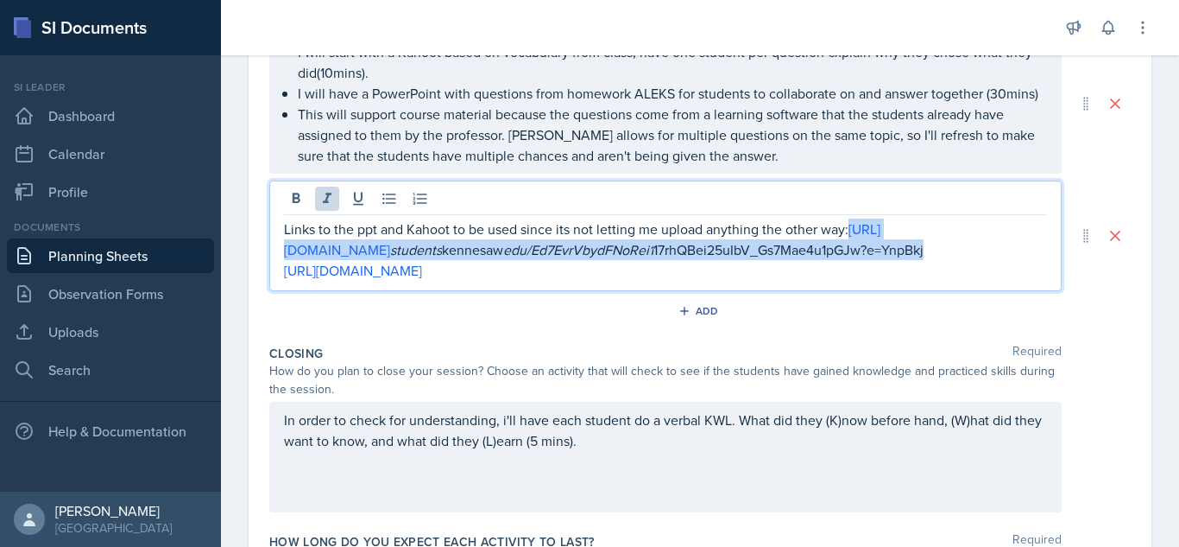
drag, startPoint x: 849, startPoint y: 231, endPoint x: 520, endPoint y: 261, distance: 330.4
click at [520, 260] on p "Links to the ppt and Kahoot to be used since its not letting me upload anything…" at bounding box center [665, 238] width 763 height 41
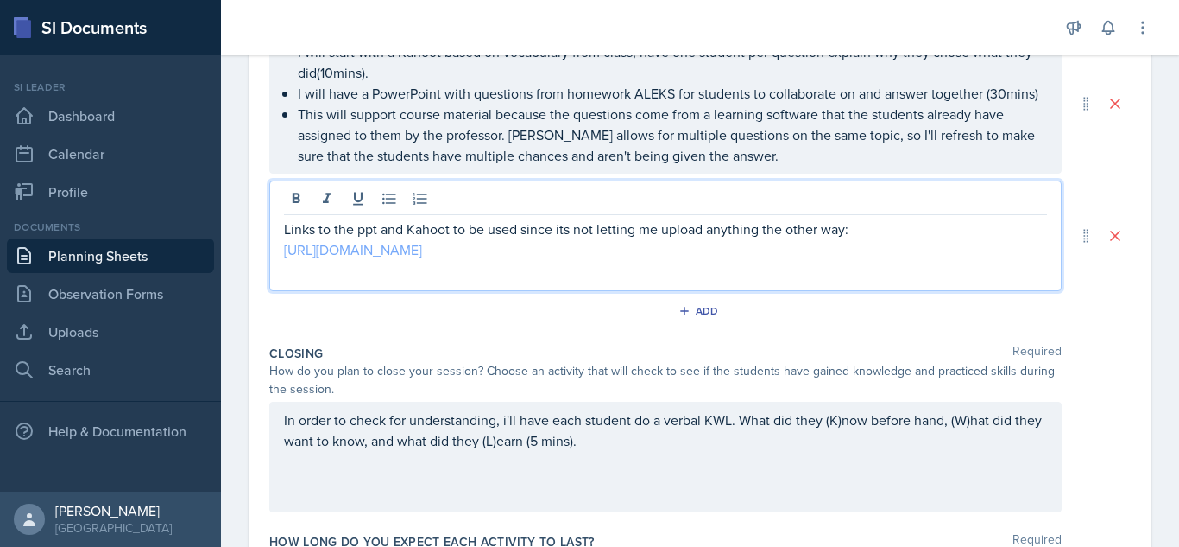
click at [422, 255] on link "[URL][DOMAIN_NAME]" at bounding box center [353, 249] width 138 height 19
click at [820, 257] on p "[URL][DOMAIN_NAME]" at bounding box center [665, 249] width 763 height 21
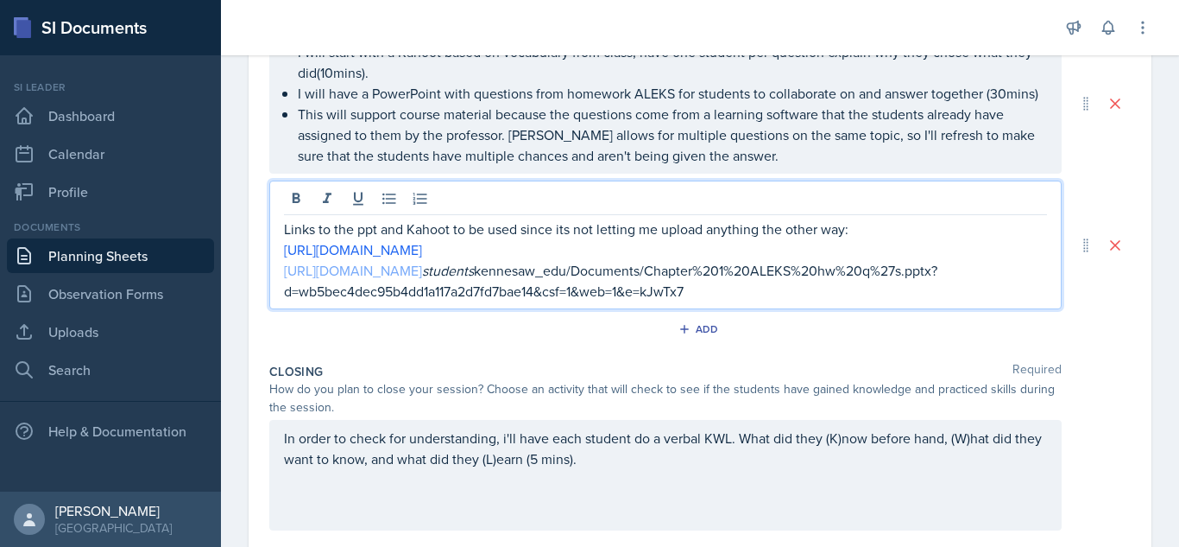
click at [422, 280] on link "[URL][DOMAIN_NAME]" at bounding box center [353, 270] width 138 height 19
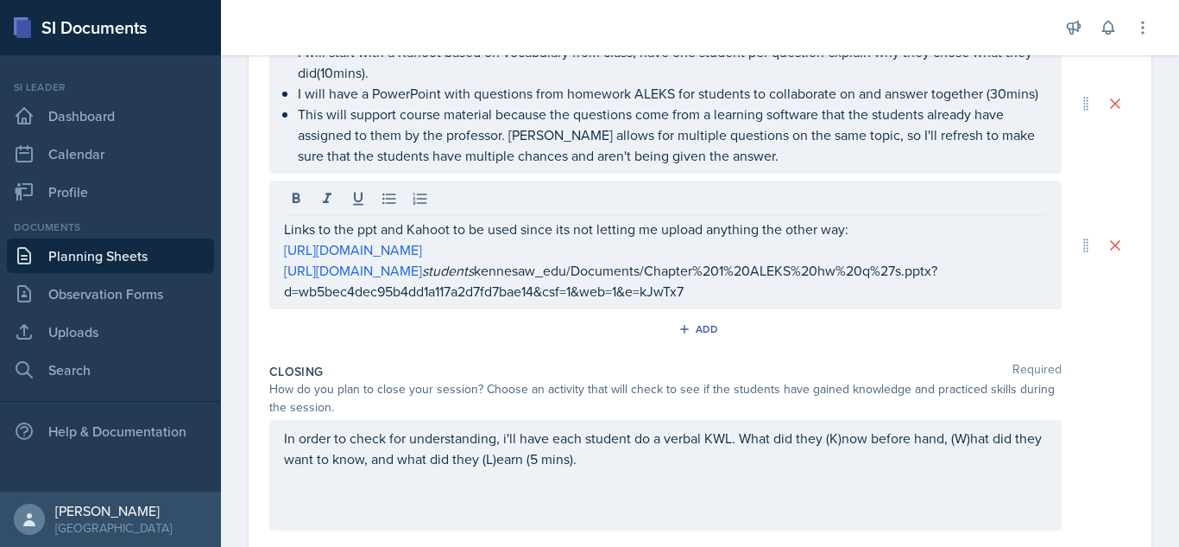
drag, startPoint x: 280, startPoint y: 291, endPoint x: 703, endPoint y: 303, distance: 423.3
click at [703, 303] on div "Links to the ppt and Kahoot to be used since its not letting me upload anything…" at bounding box center [665, 244] width 793 height 129
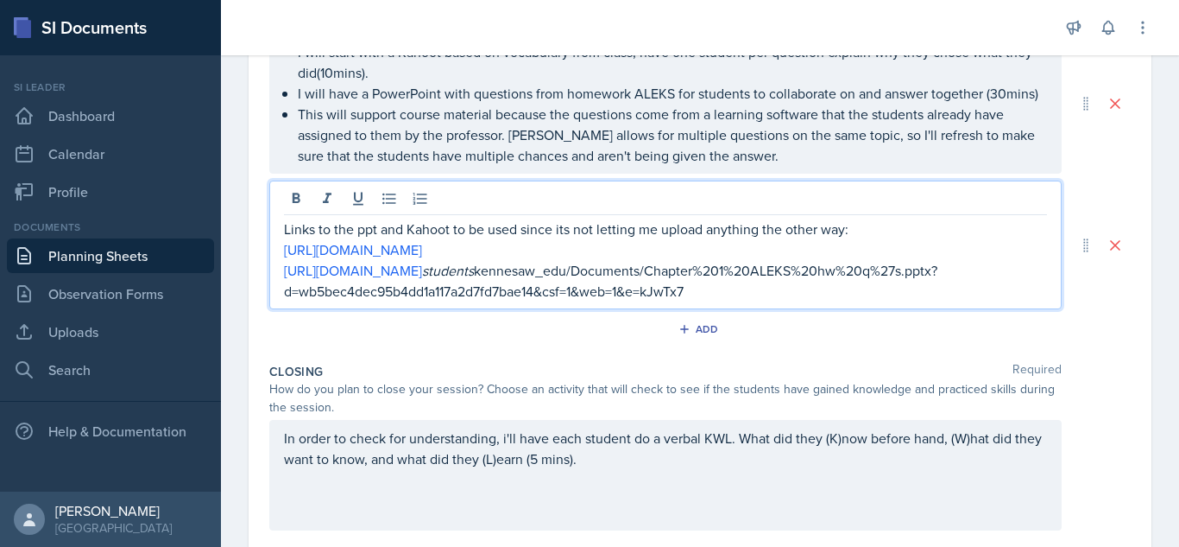
click at [703, 301] on p "[URL][DOMAIN_NAME] students kennesaw_edu/Documents/Chapter%201%20ALEKS%20hw%20q…" at bounding box center [665, 280] width 763 height 41
drag, startPoint x: 703, startPoint y: 303, endPoint x: 277, endPoint y: 297, distance: 425.7
click at [277, 297] on div "Links to the ppt and Kahoot to be used since its not letting me upload anything…" at bounding box center [665, 244] width 793 height 129
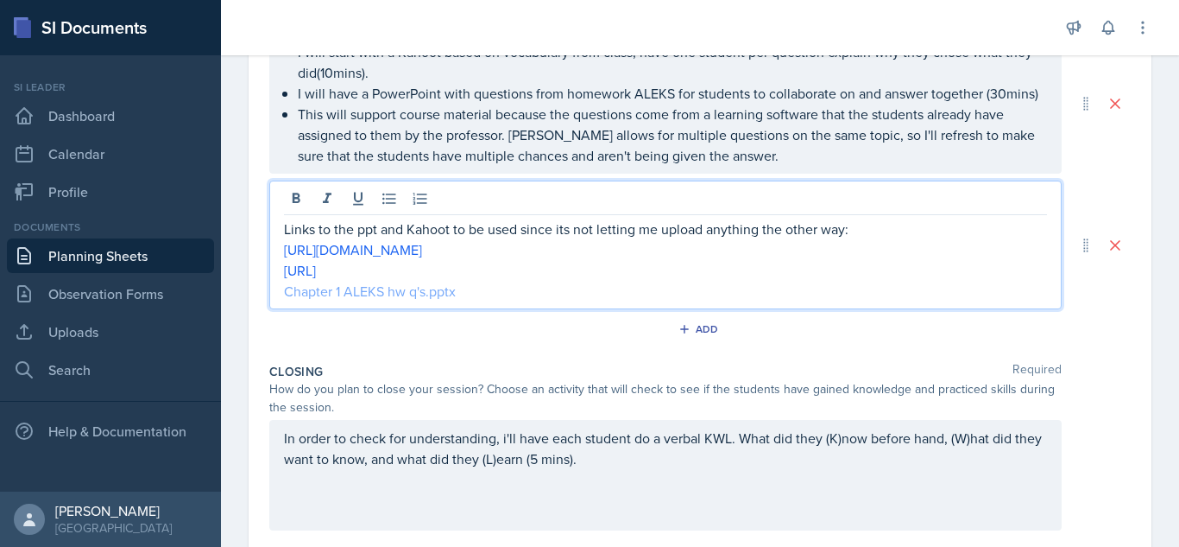
click at [427, 288] on link "Chapter 1 ALEKS hw q's.pptx" at bounding box center [370, 290] width 172 height 19
click at [1100, 386] on div "How do you plan to close your session? Choose an activity that will check to se…" at bounding box center [700, 398] width 862 height 36
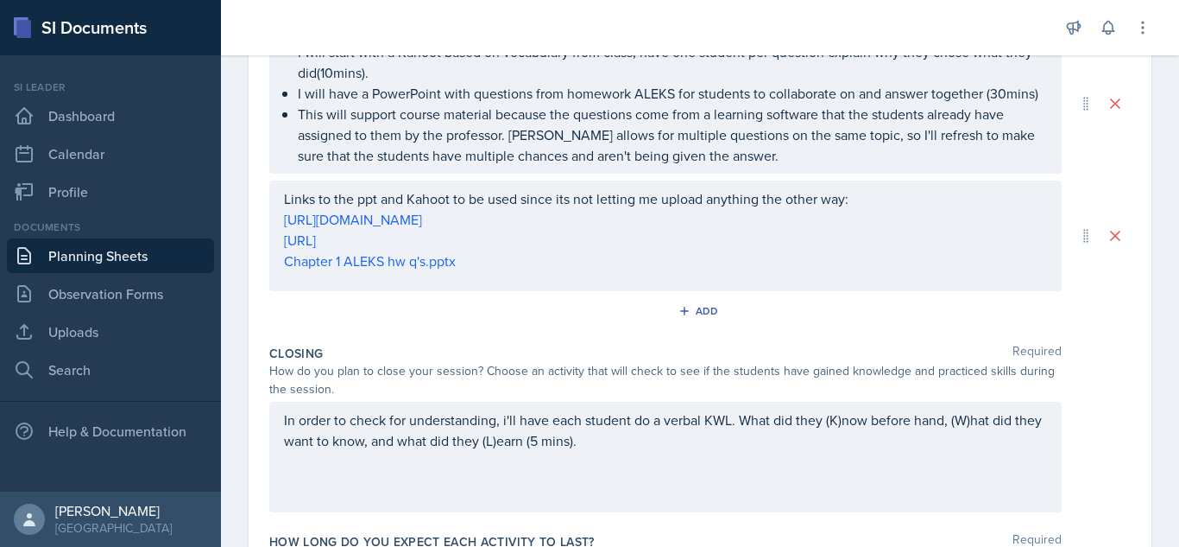
click at [1094, 274] on div "Links to the ppt and Kahoot to be used since its not letting me upload anything…" at bounding box center [700, 235] width 862 height 111
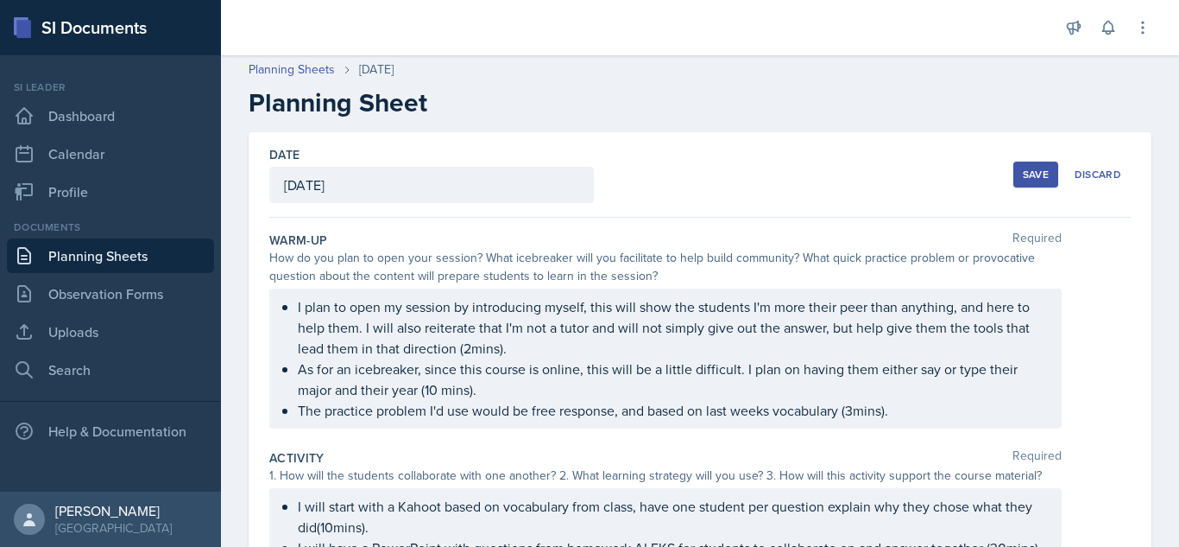
scroll to position [0, 0]
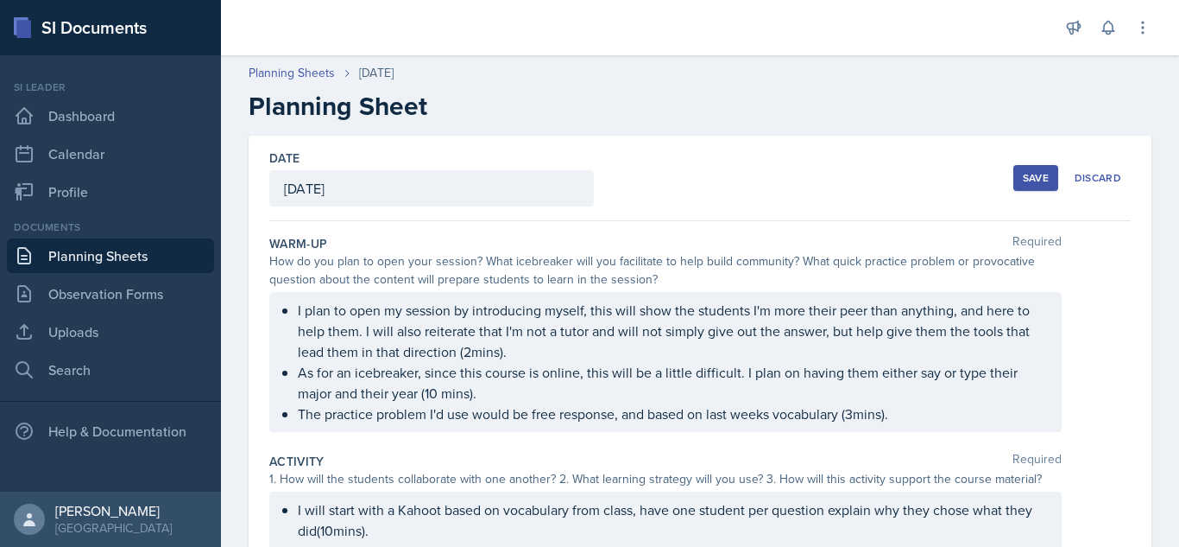
click at [1020, 176] on button "Save" at bounding box center [1036, 178] width 45 height 26
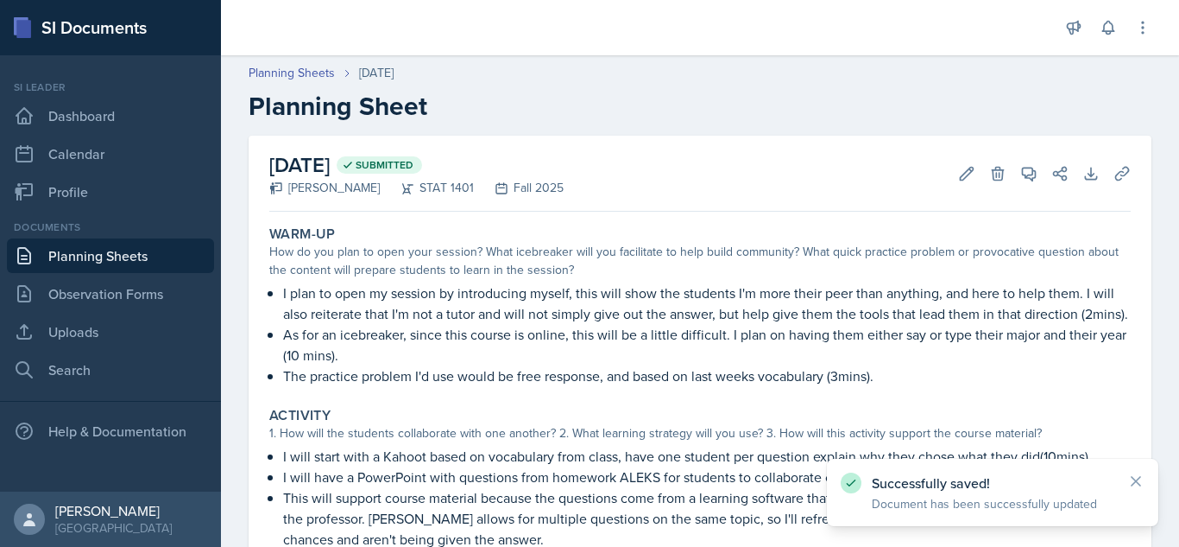
click at [989, 386] on div "Warm-Up How do you plan to open your session? What icebreaker will you facilita…" at bounding box center [700, 305] width 876 height 174
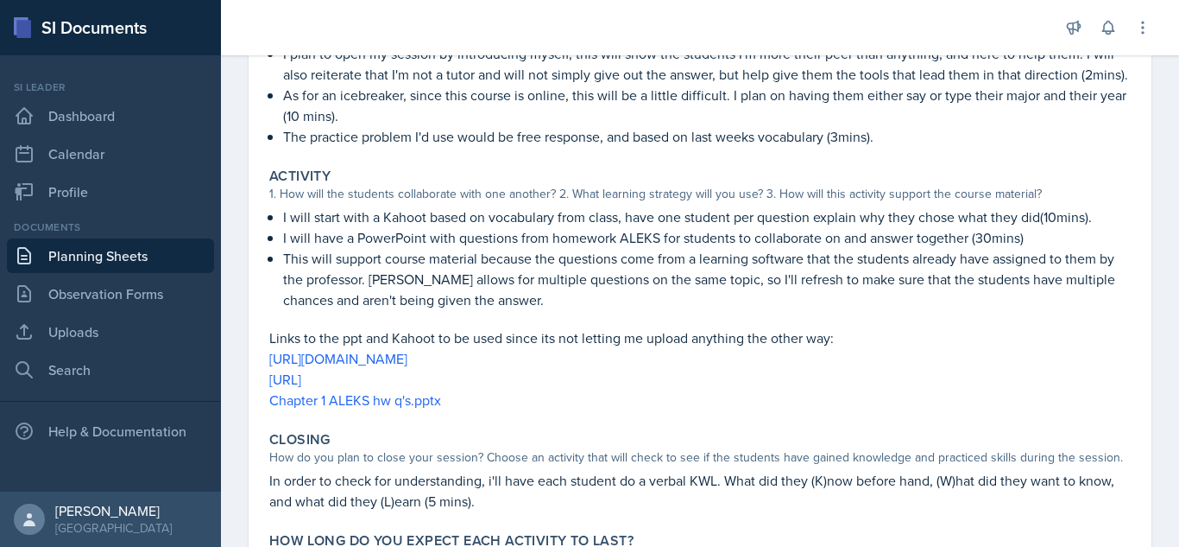
scroll to position [242, 0]
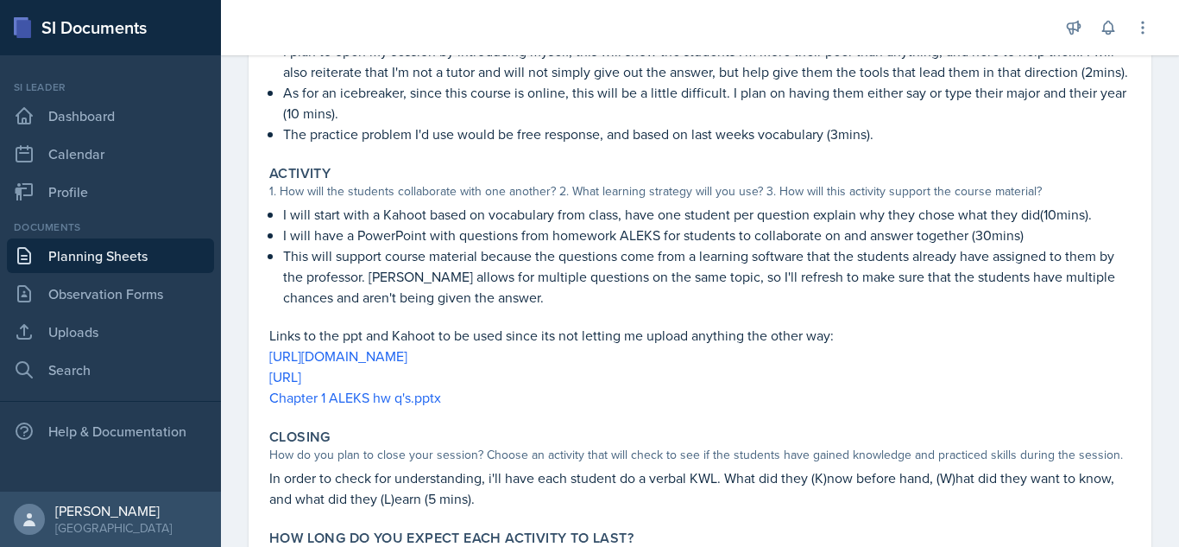
click at [995, 328] on p "Links to the ppt and Kahoot to be used since its not letting me upload anything…" at bounding box center [700, 335] width 862 height 21
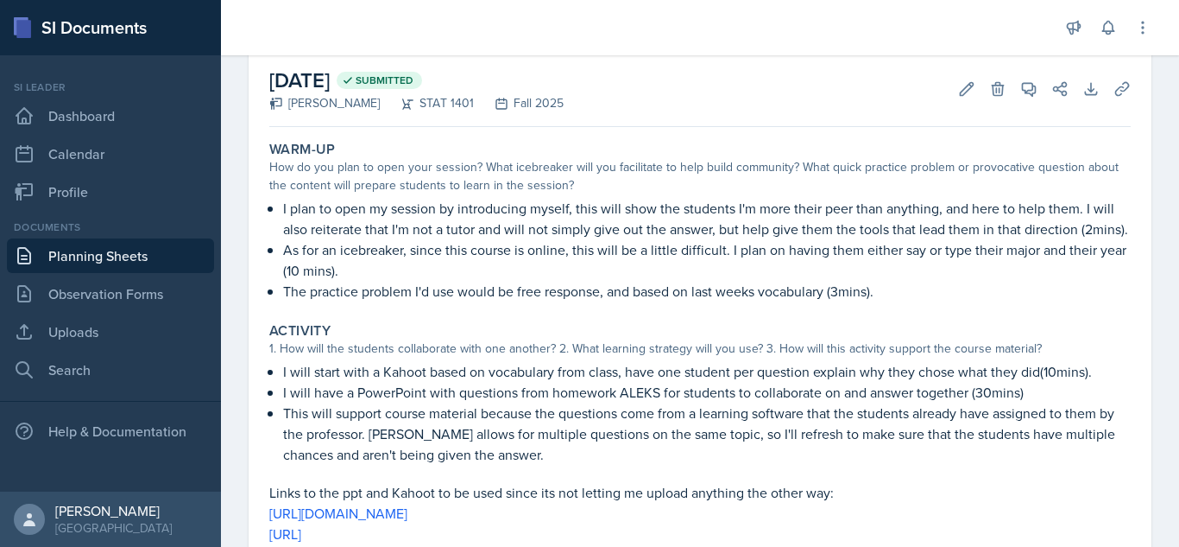
scroll to position [0, 0]
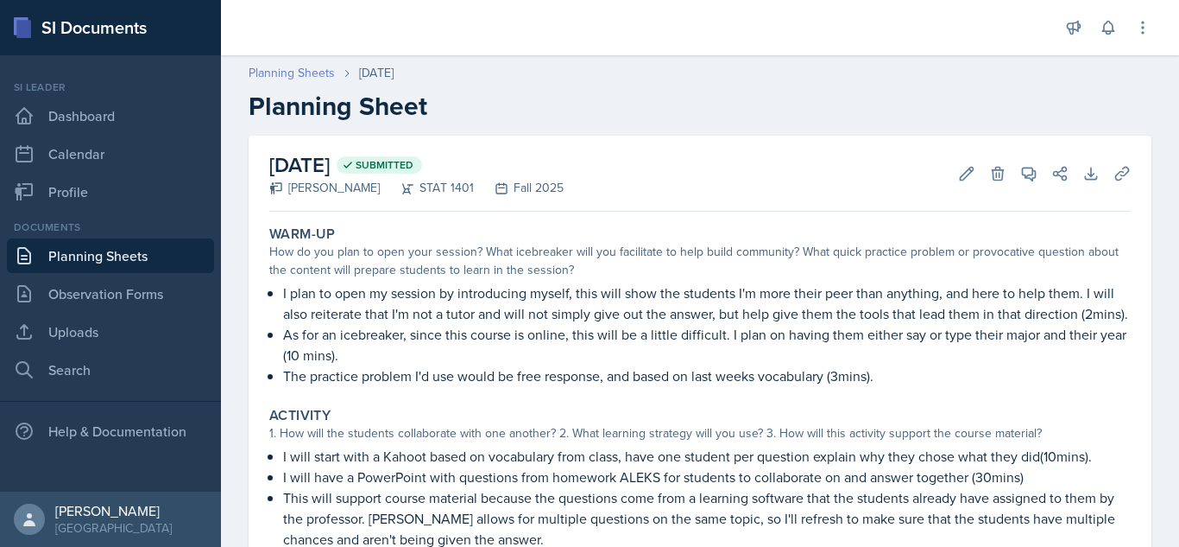
click at [281, 71] on link "Planning Sheets" at bounding box center [292, 73] width 86 height 18
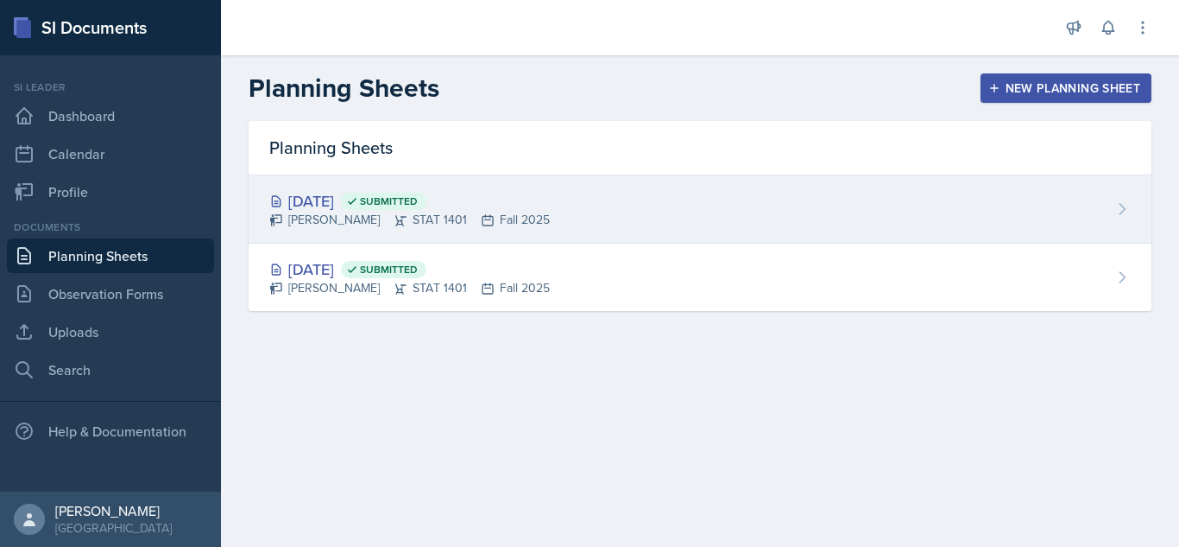
click at [687, 203] on div "[DATE] Submitted [PERSON_NAME] STAT 1401 Fall 2025" at bounding box center [700, 209] width 903 height 68
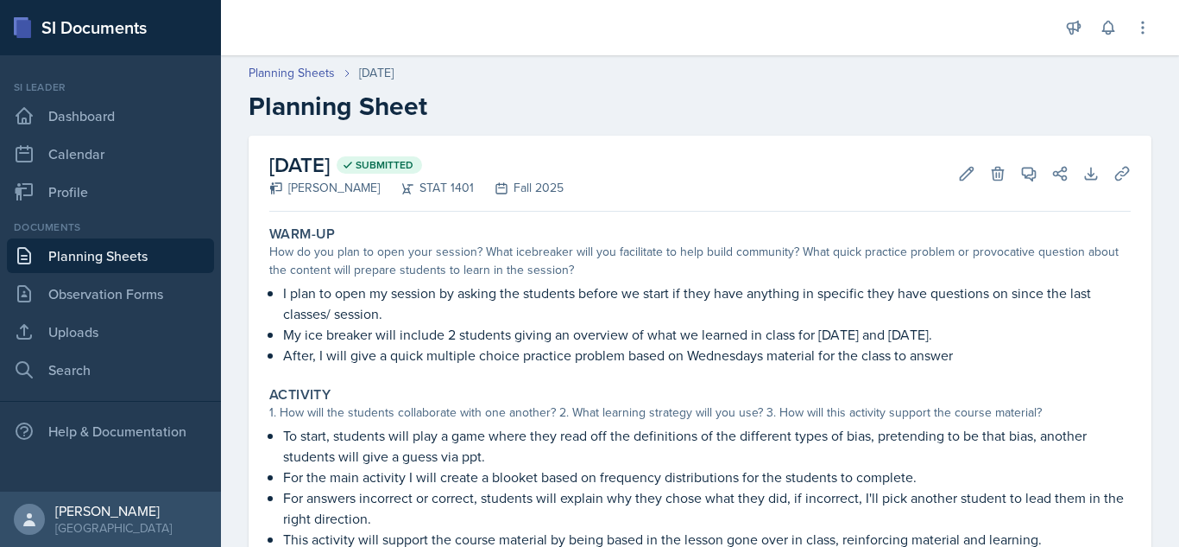
click at [1132, 276] on div "Warm-Up How do you plan to open your session? What icebreaker will you facilita…" at bounding box center [700, 295] width 876 height 154
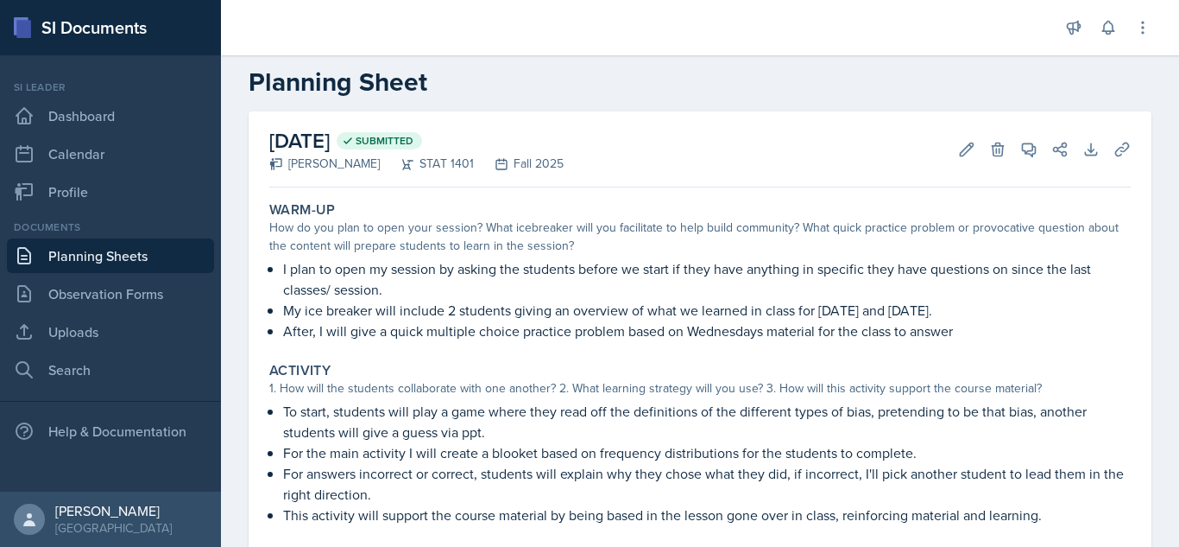
scroll to position [23, 0]
click at [970, 152] on icon at bounding box center [966, 150] width 17 height 17
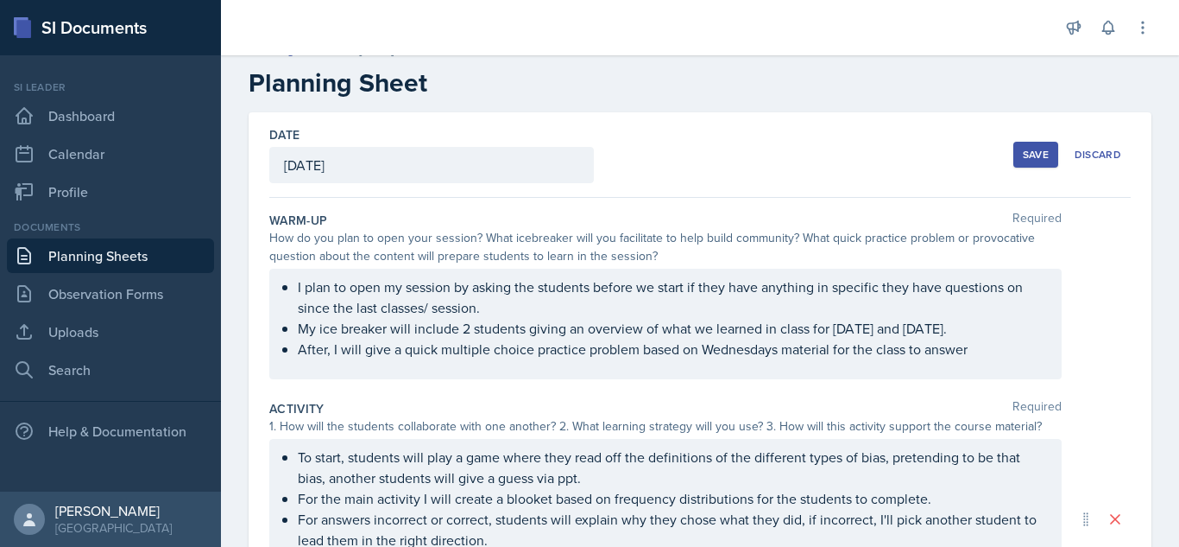
click at [1110, 421] on div "1. How will the students collaborate with one another? 2. What learning strateg…" at bounding box center [700, 426] width 862 height 18
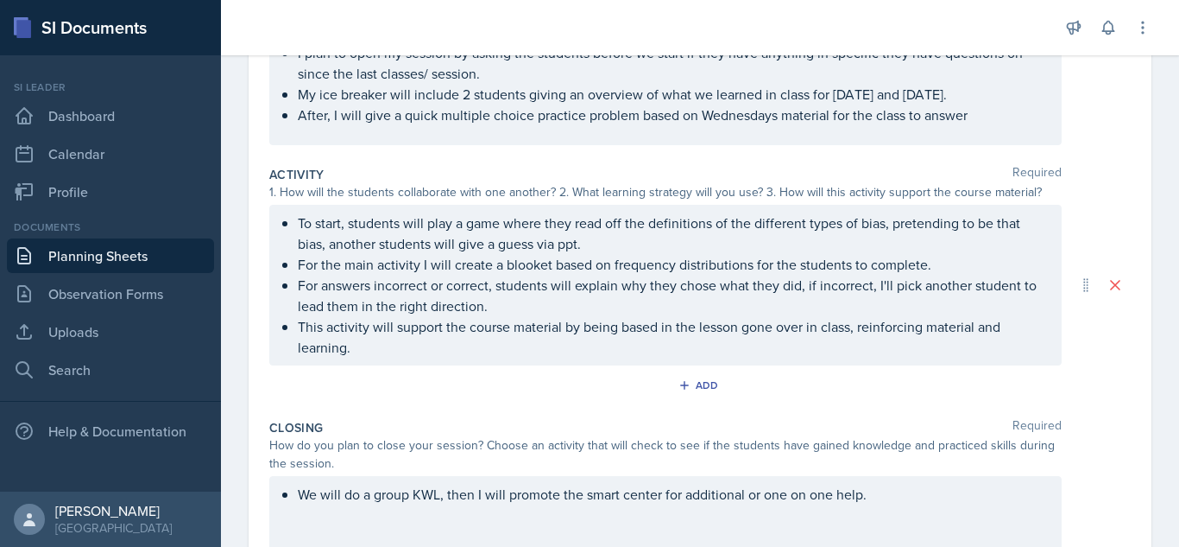
scroll to position [265, 0]
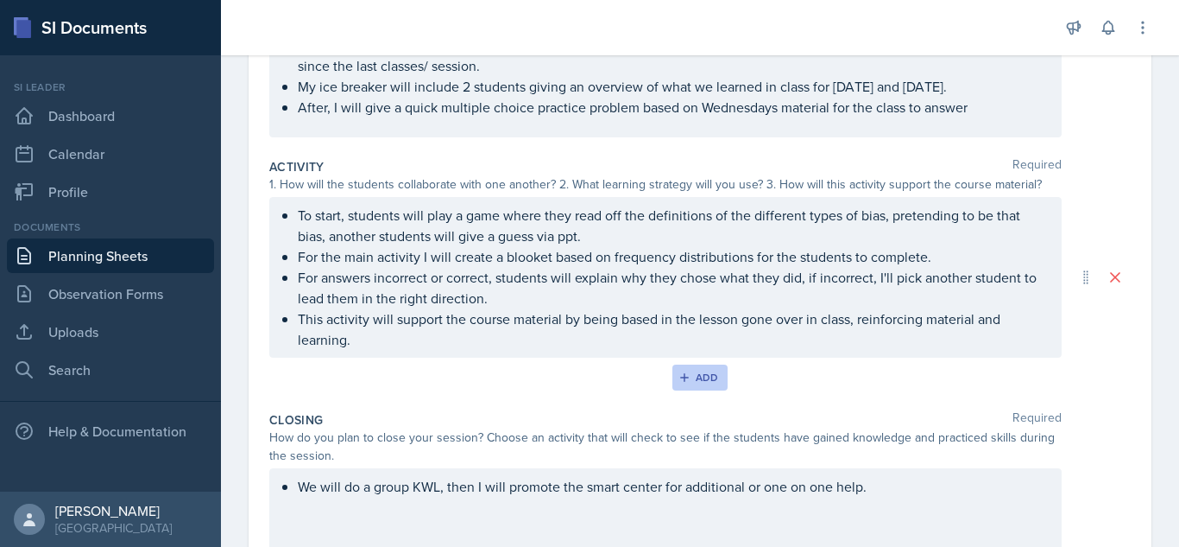
click at [685, 376] on icon "button" at bounding box center [685, 377] width 12 height 12
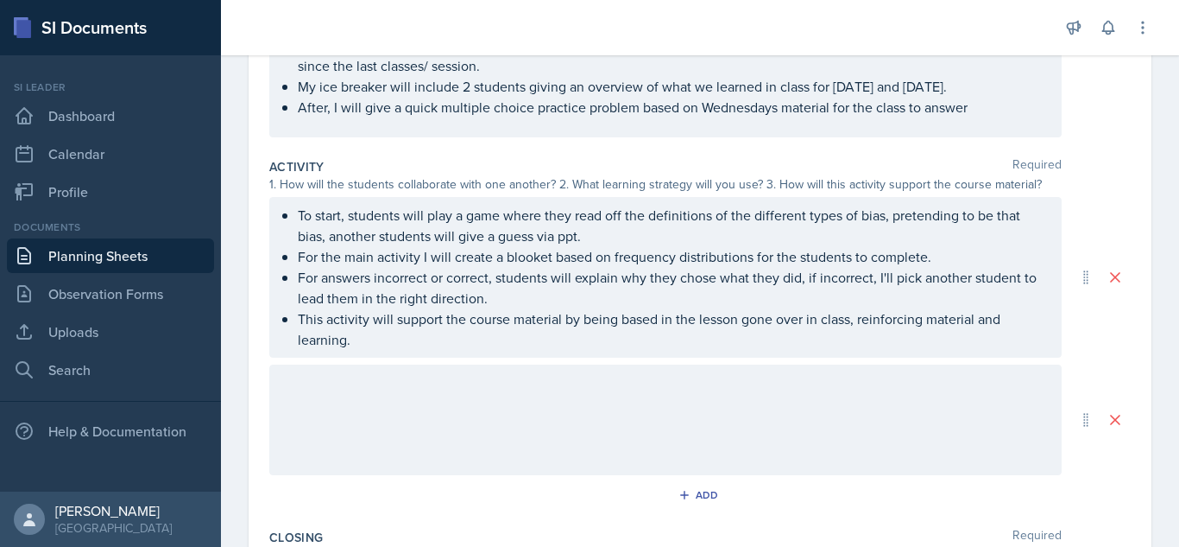
click at [456, 437] on div at bounding box center [665, 419] width 793 height 111
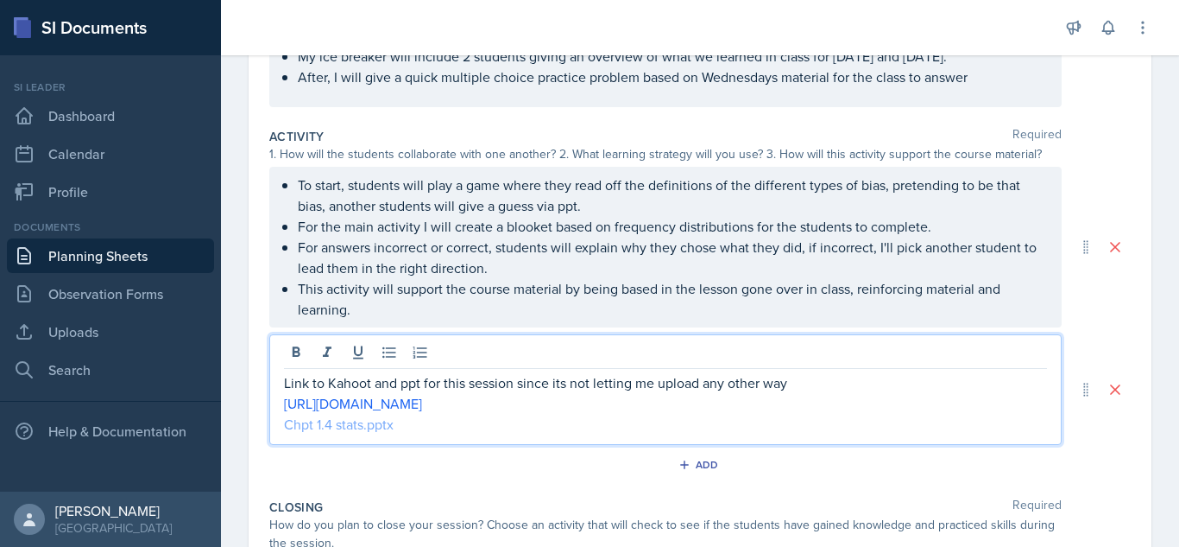
click at [358, 427] on link "Chpt 1.4 stats.pptx" at bounding box center [339, 423] width 110 height 19
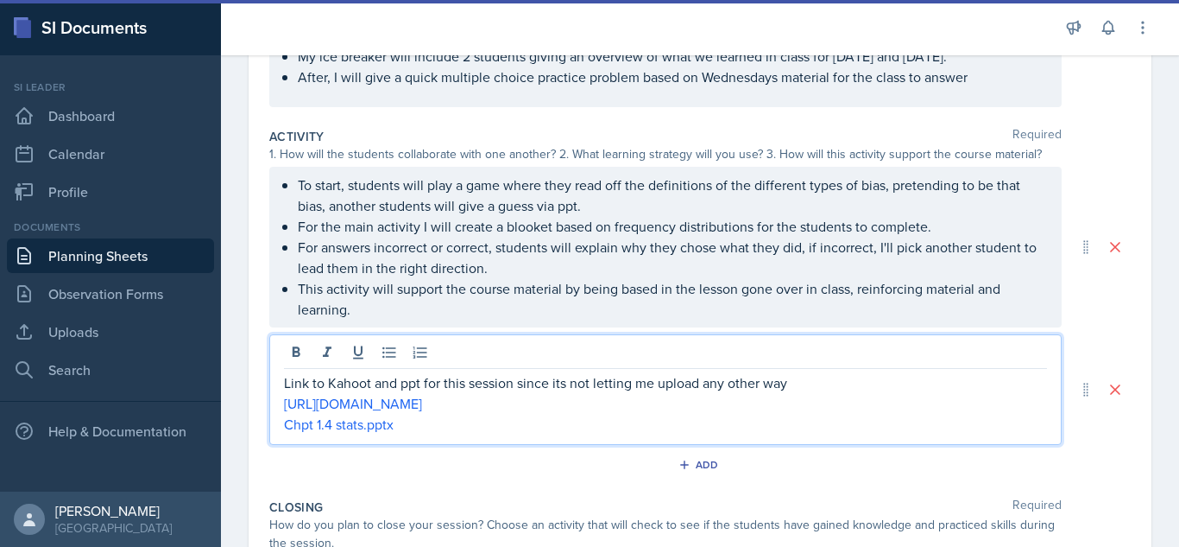
click at [1124, 421] on div "Link to Kahoot and ppt for this session since its not letting me upload any oth…" at bounding box center [700, 389] width 862 height 111
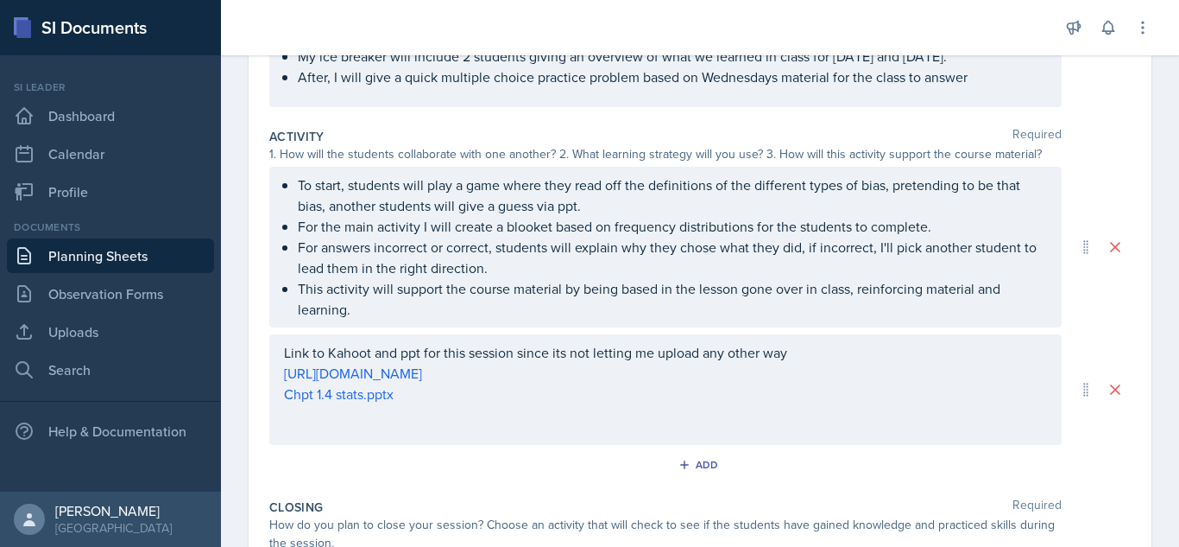
click at [1143, 295] on div "Date [DATE] [DATE] 27 28 29 30 31 1 2 3 4 5 6 7 8 9 10 11 12 13 14 15 16 17 18 …" at bounding box center [700, 314] width 903 height 949
click at [1081, 148] on div "1. How will the students collaborate with one another? 2. What learning strateg…" at bounding box center [700, 154] width 862 height 18
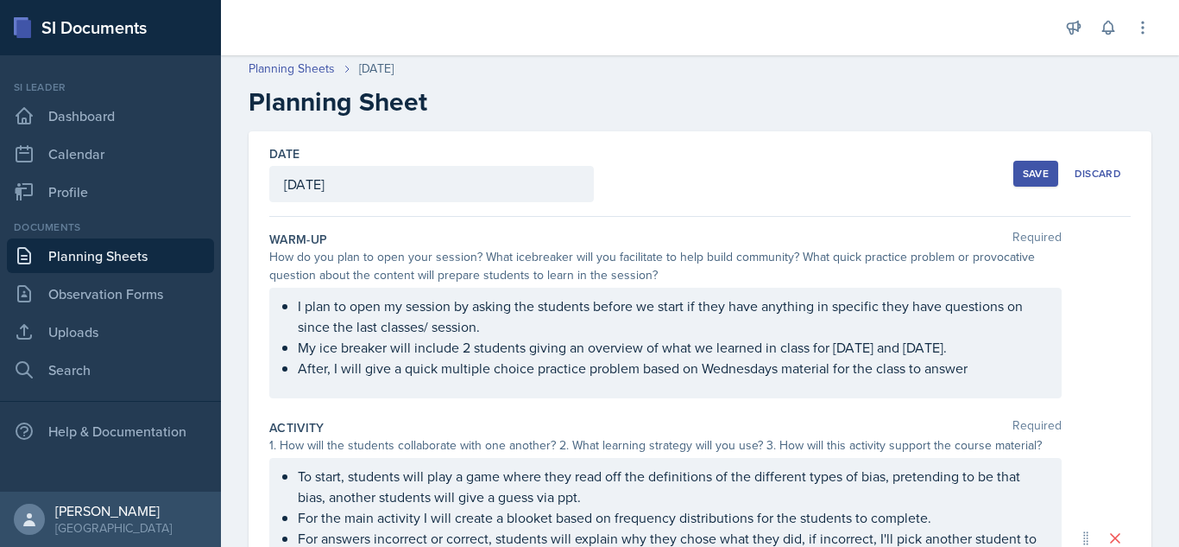
scroll to position [0, 0]
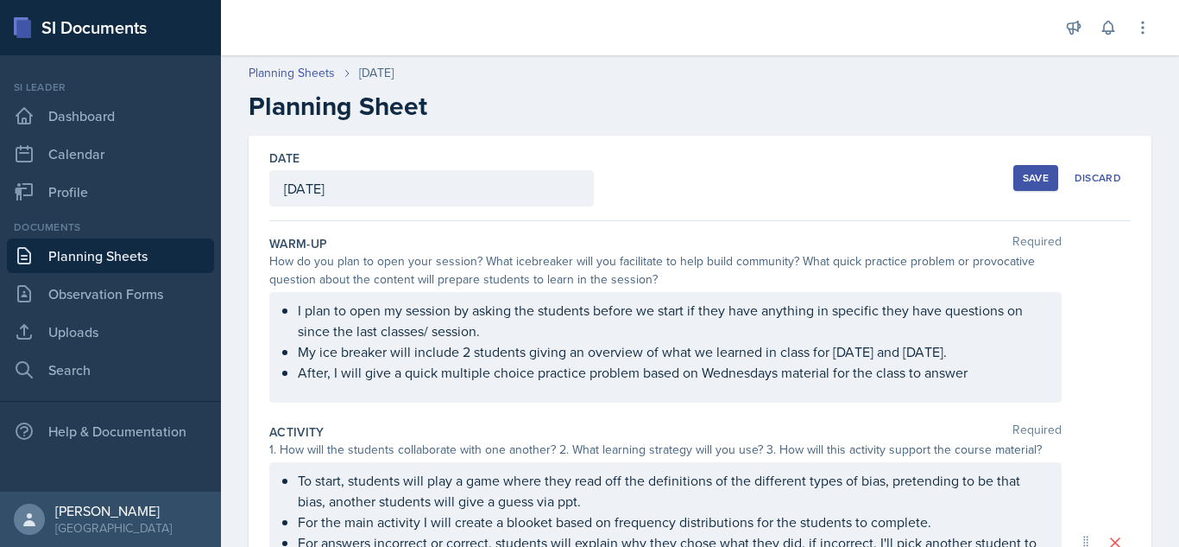
click at [1036, 171] on div "Save" at bounding box center [1036, 178] width 26 height 14
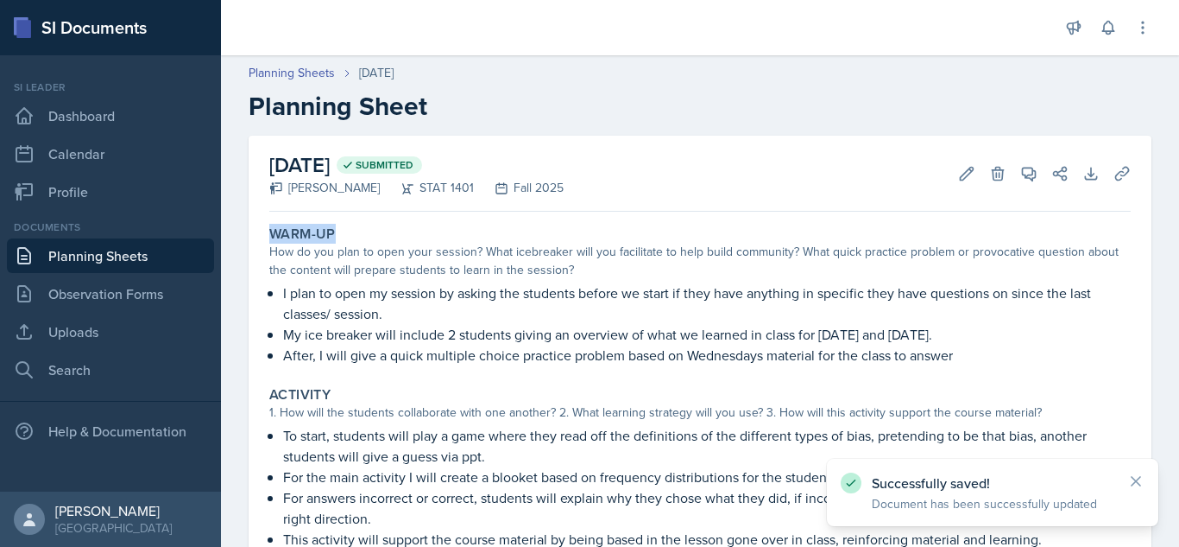
drag, startPoint x: 1178, startPoint y: 174, endPoint x: 1179, endPoint y: 218, distance: 44.0
click at [1179, 218] on div "[DATE] Submitted [PERSON_NAME] STAT 1401 Fall 2025 Edit Delete View Comments Co…" at bounding box center [700, 497] width 958 height 723
click at [1143, 244] on div "[DATE] Submitted [PERSON_NAME] STAT 1401 Fall 2025 Edit Delete View Comments Co…" at bounding box center [700, 476] width 903 height 681
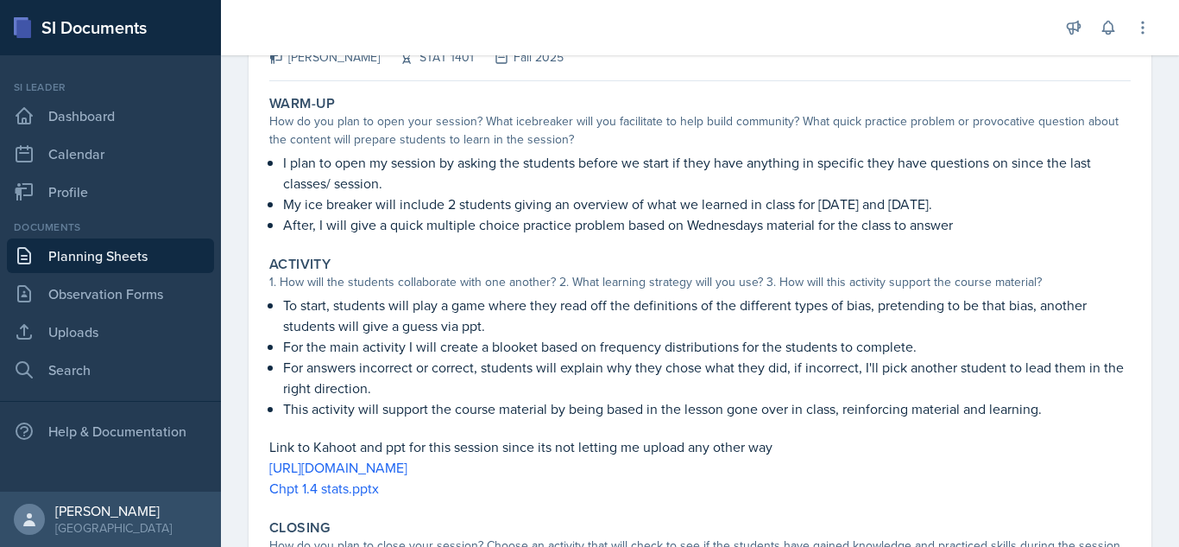
scroll to position [104, 0]
